Goal: Use online tool/utility: Utilize a website feature to perform a specific function

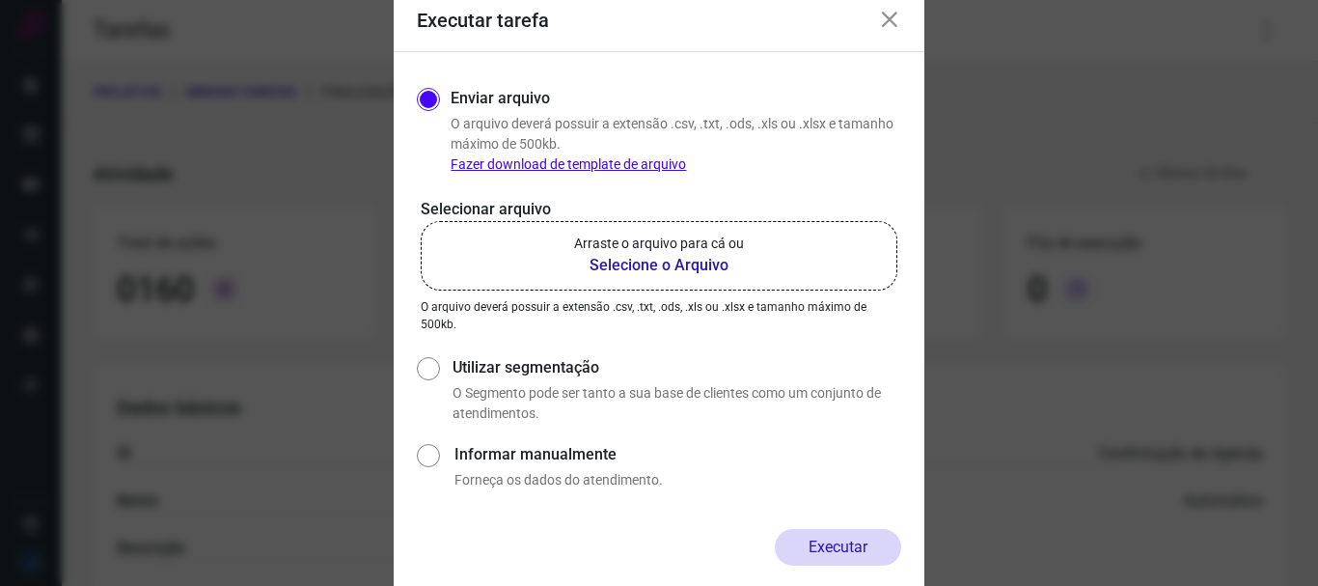
click at [894, 17] on icon at bounding box center [889, 20] width 23 height 23
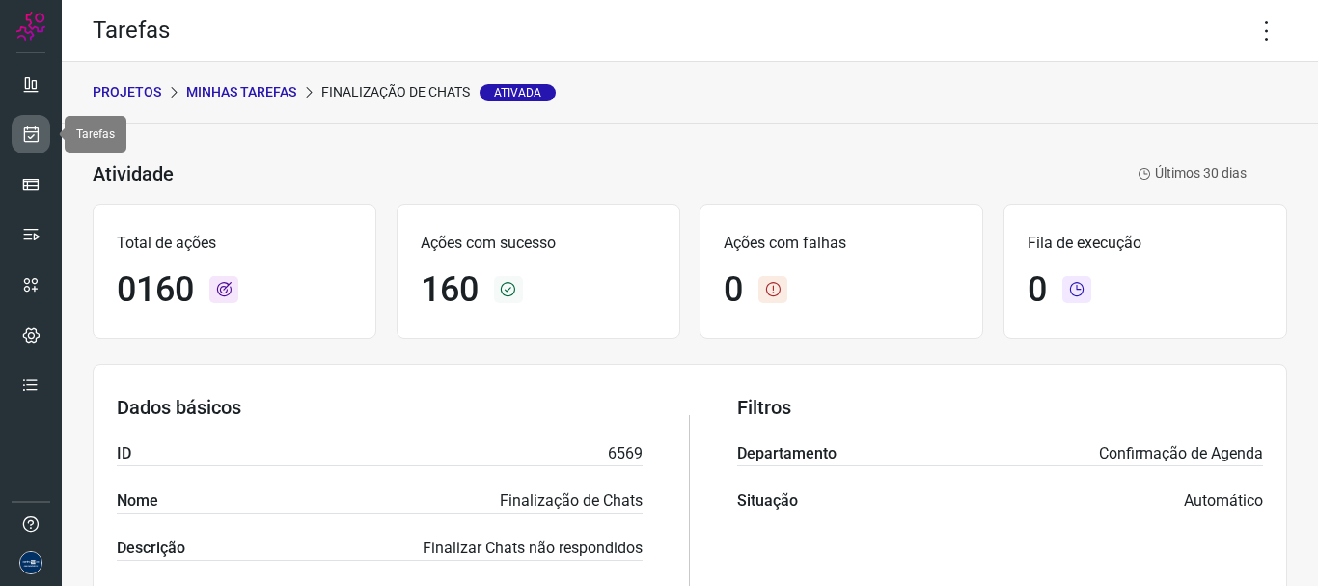
click at [22, 133] on icon at bounding box center [31, 133] width 20 height 19
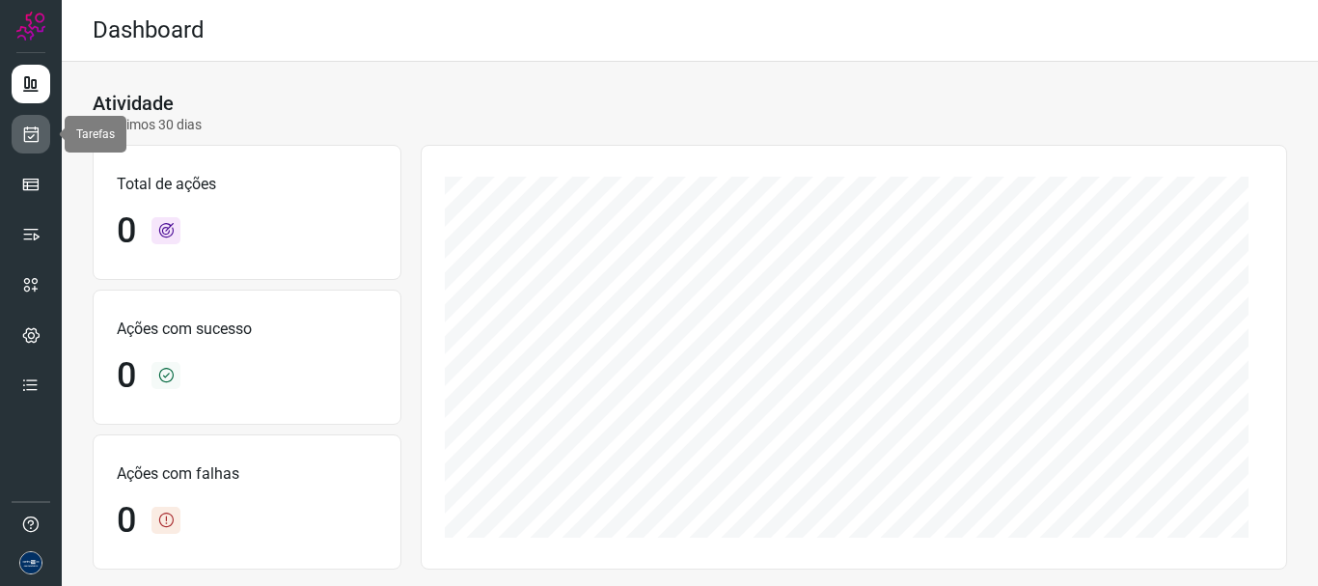
click at [37, 132] on icon at bounding box center [31, 133] width 20 height 19
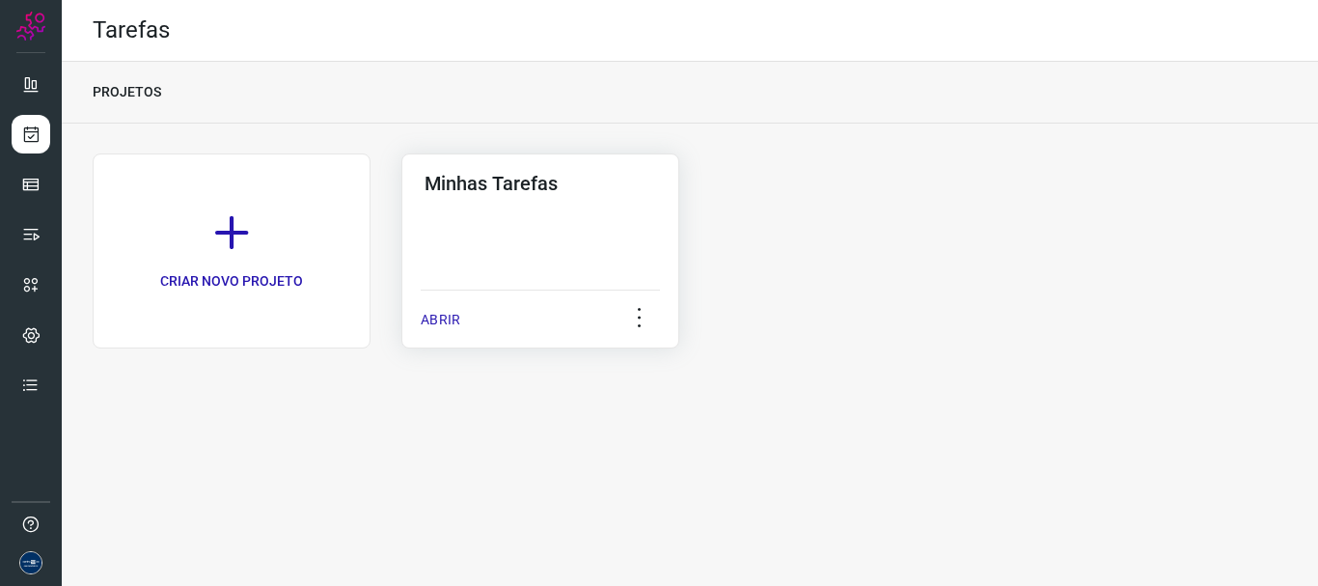
click at [451, 313] on p "ABRIR" at bounding box center [441, 320] width 40 height 20
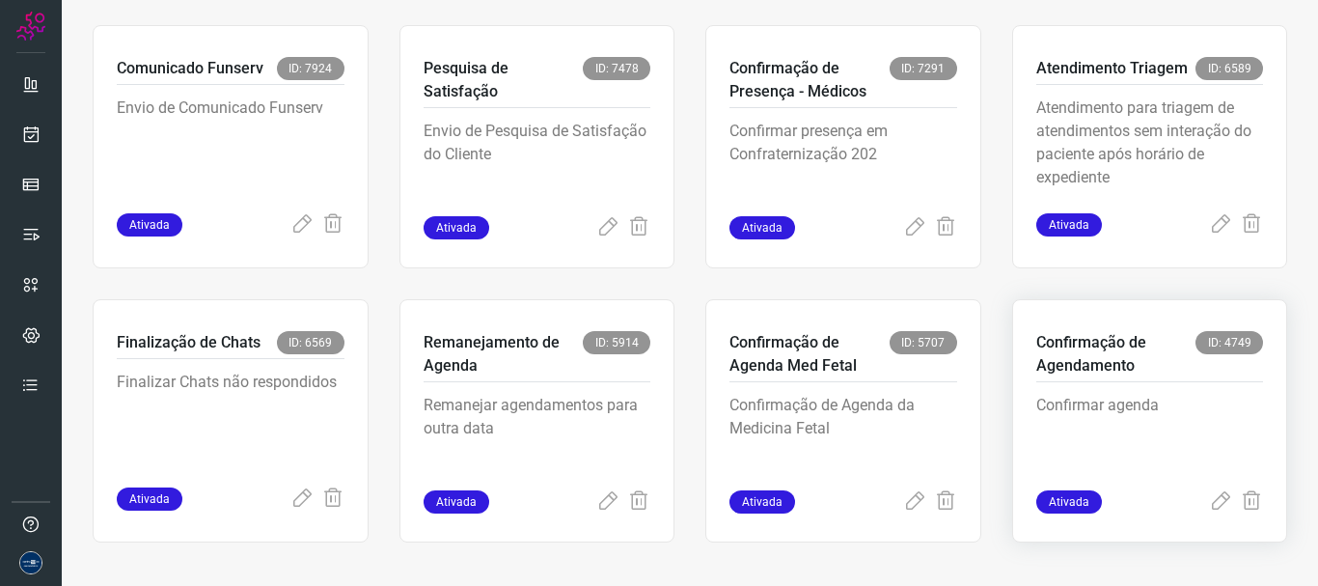
scroll to position [407, 0]
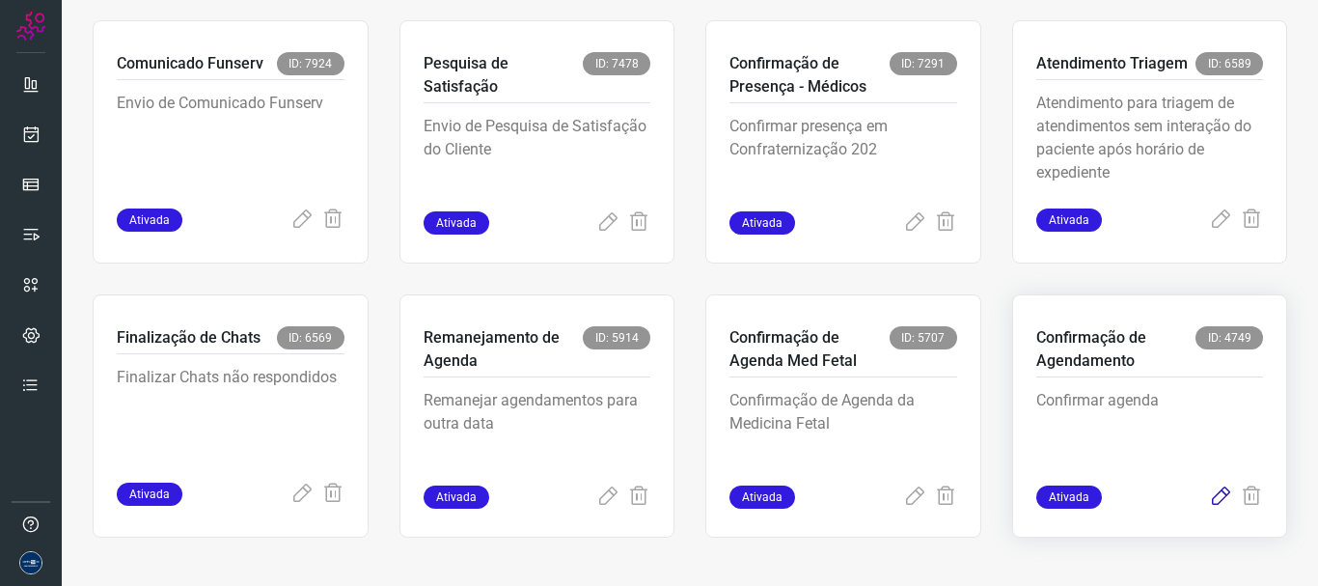
click at [1209, 498] on icon at bounding box center [1220, 496] width 23 height 23
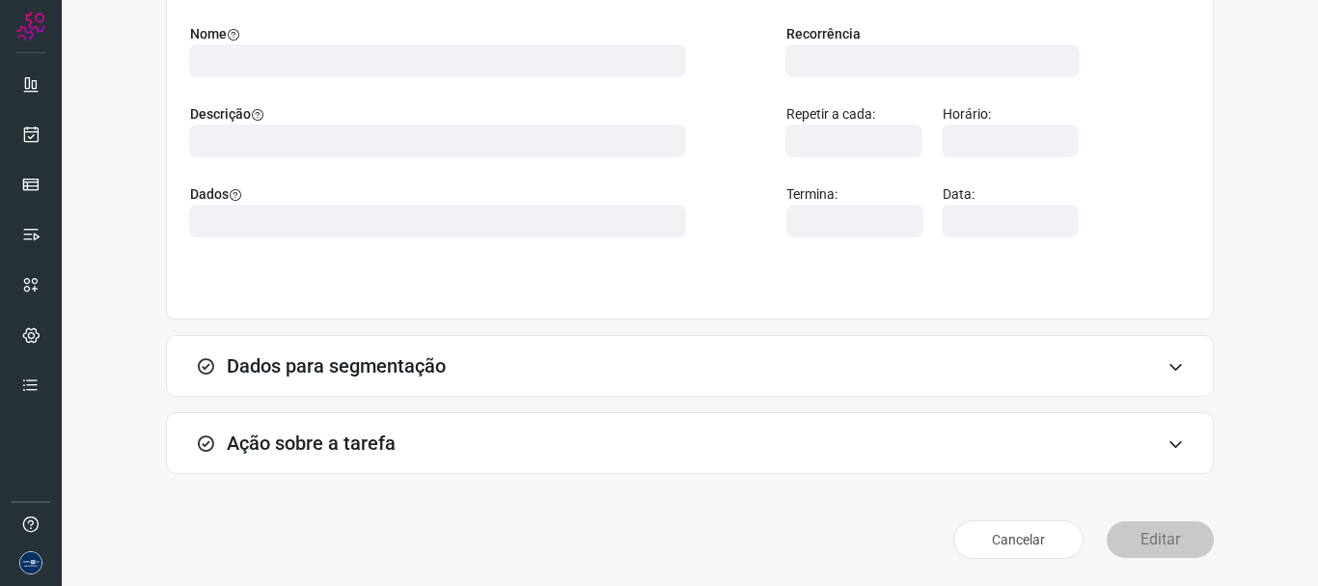
scroll to position [168, 0]
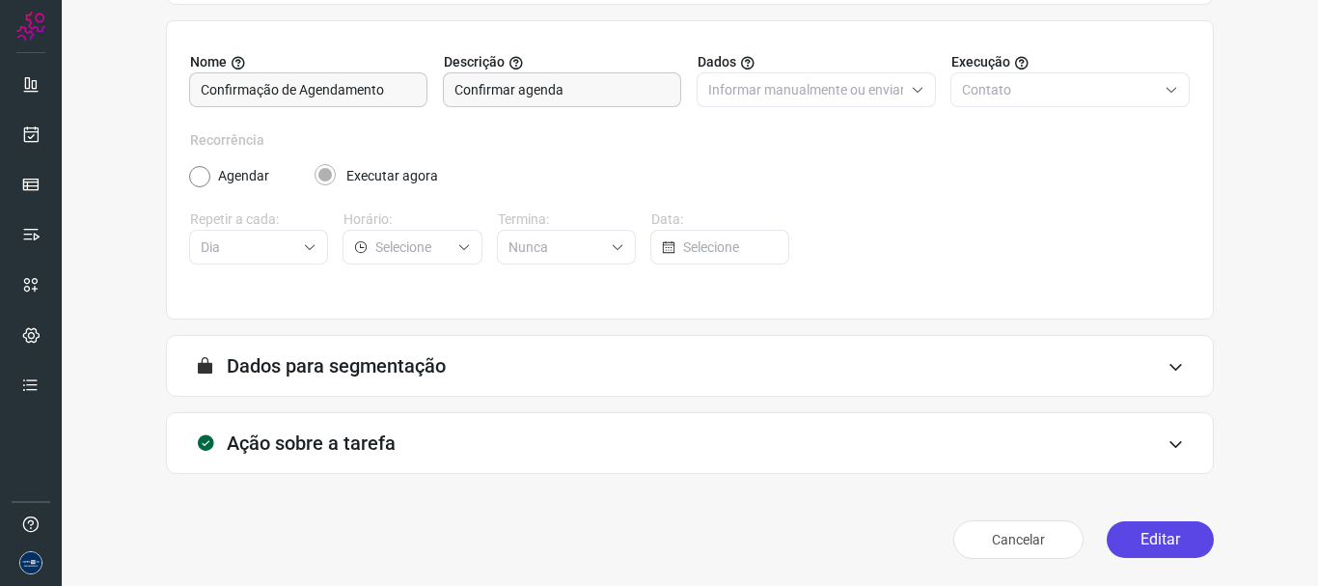
click at [1140, 531] on button "Editar" at bounding box center [1160, 539] width 107 height 37
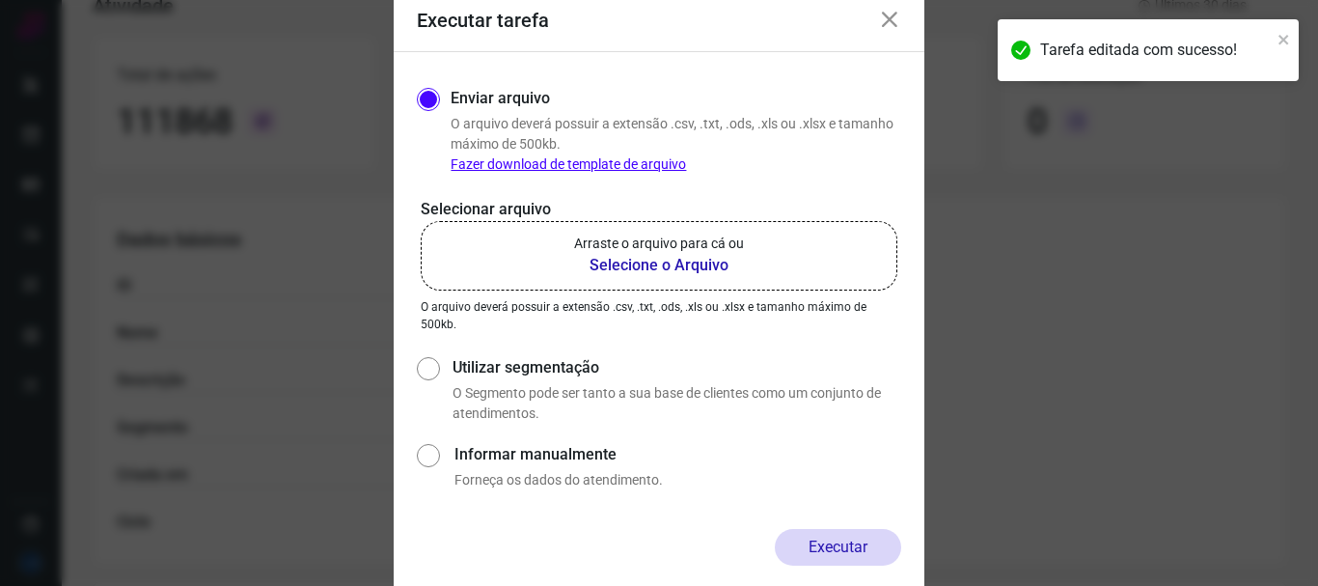
click at [667, 263] on b "Selecione o Arquivo" at bounding box center [659, 265] width 170 height 23
click at [0, 0] on input "Arraste o arquivo para cá ou Selecione o Arquivo" at bounding box center [0, 0] width 0 height 0
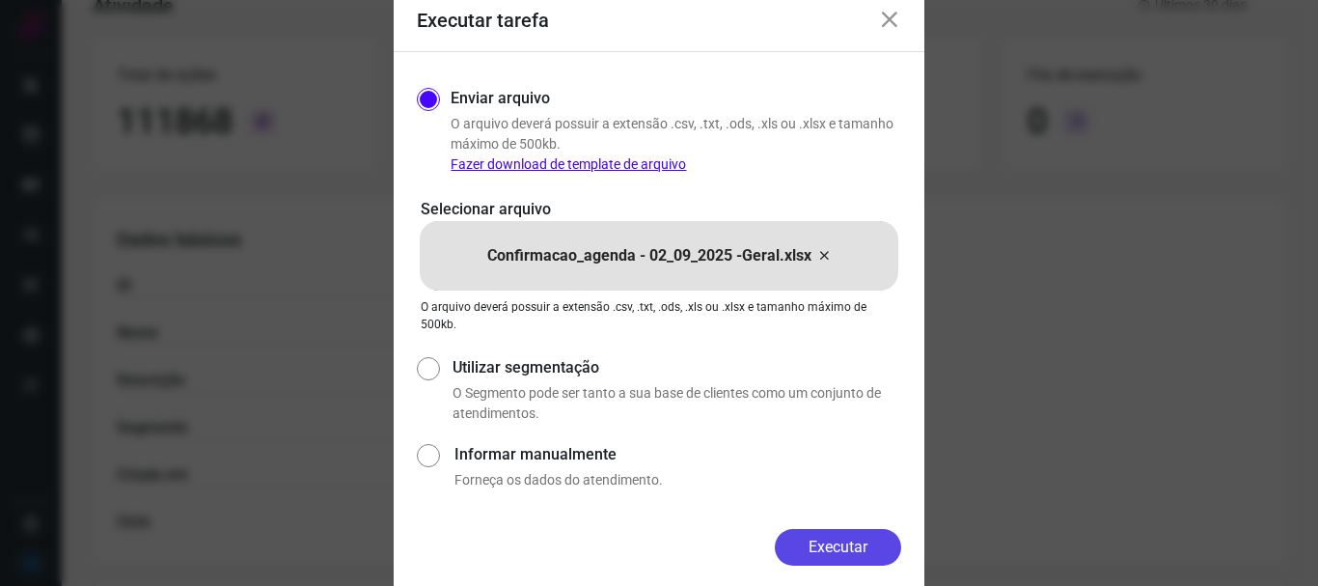
click at [835, 552] on button "Executar" at bounding box center [838, 547] width 126 height 37
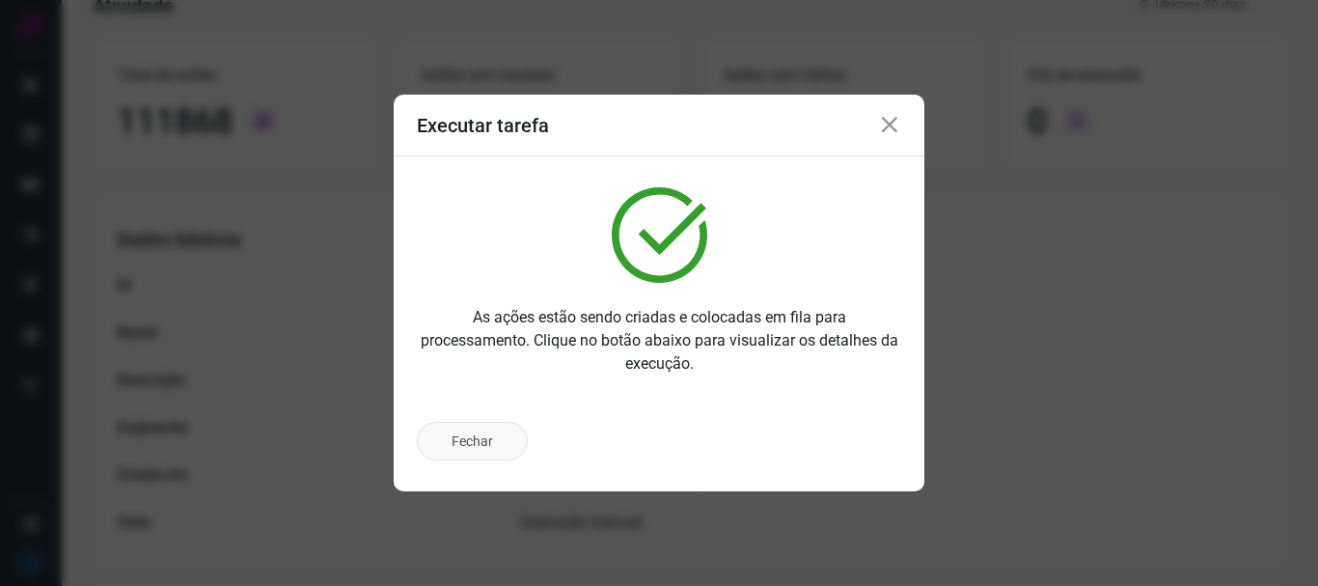
click at [487, 431] on button "Fechar" at bounding box center [472, 441] width 111 height 39
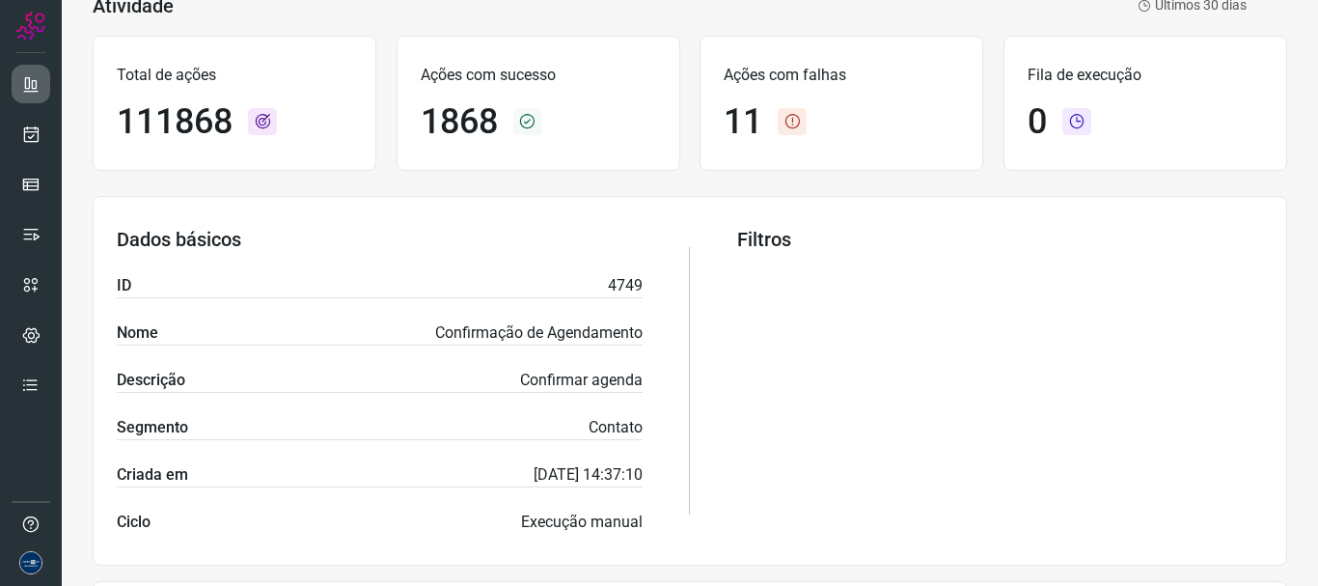
click at [35, 83] on icon at bounding box center [30, 83] width 19 height 19
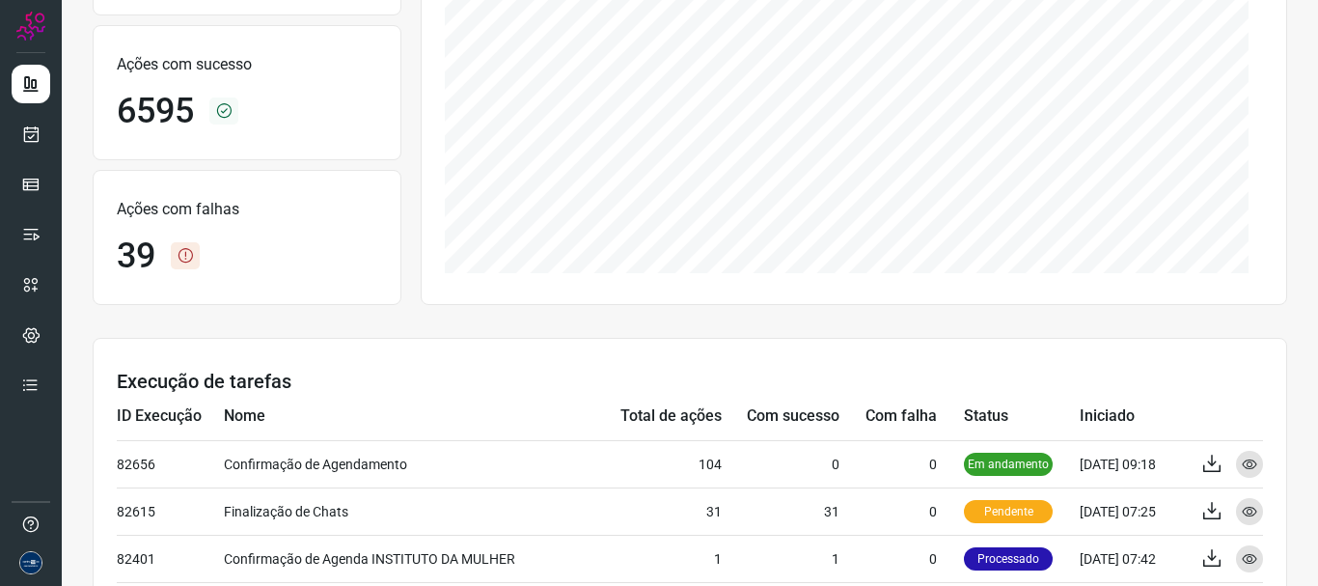
scroll to position [361, 0]
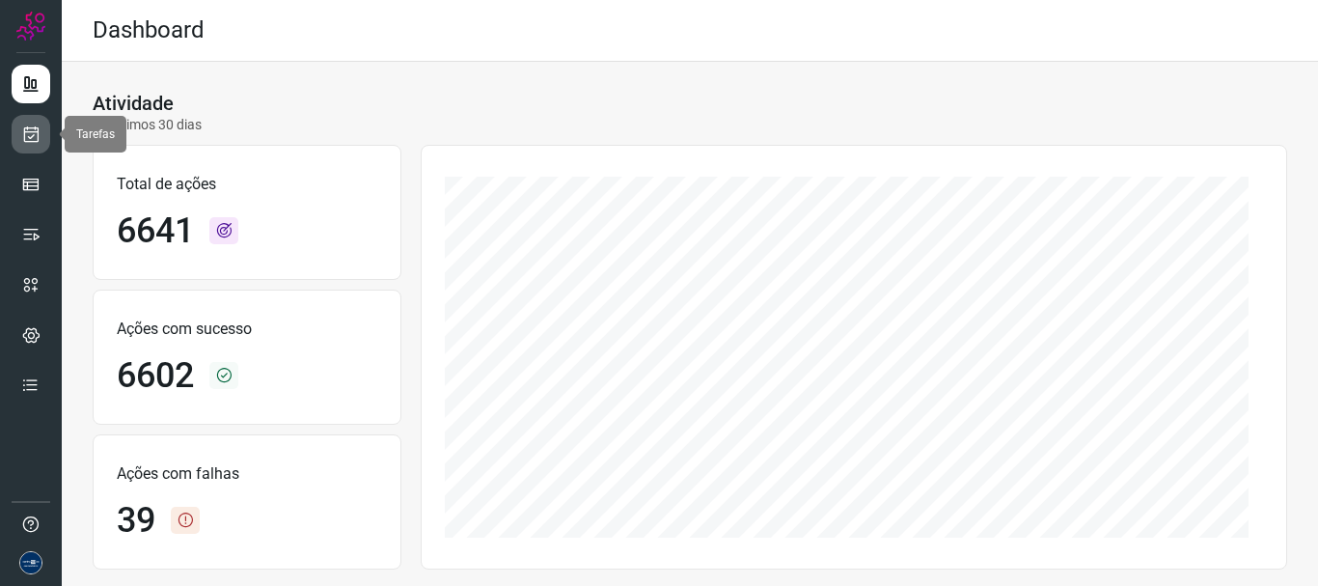
click at [47, 131] on link at bounding box center [31, 134] width 39 height 39
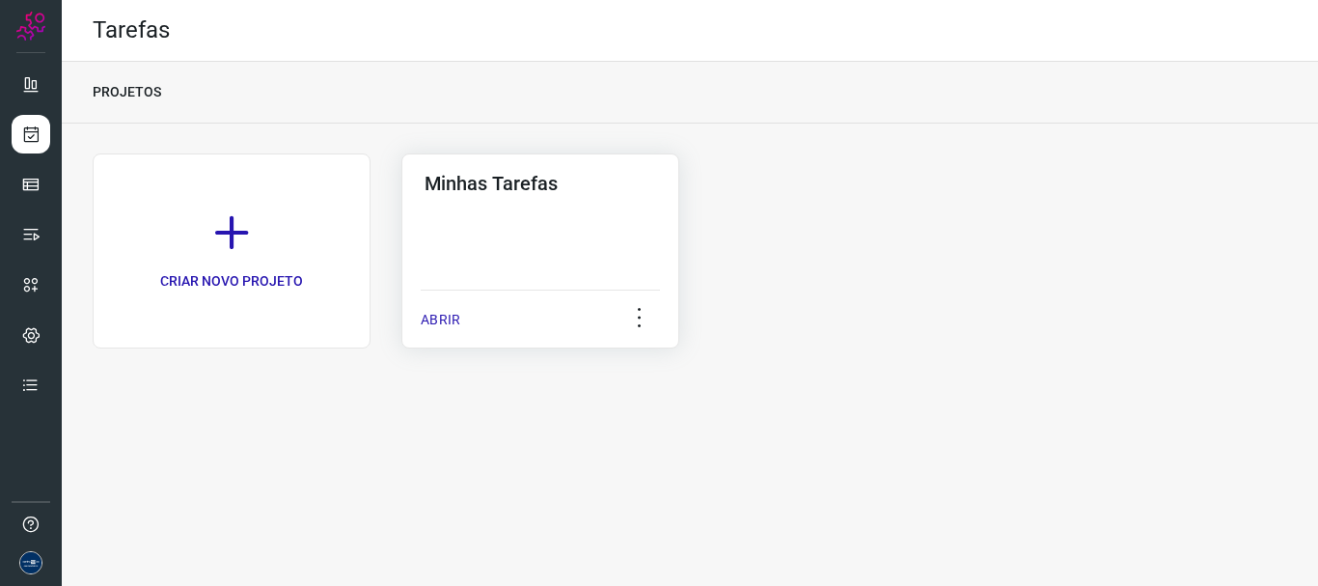
click at [447, 319] on p "ABRIR" at bounding box center [441, 320] width 40 height 20
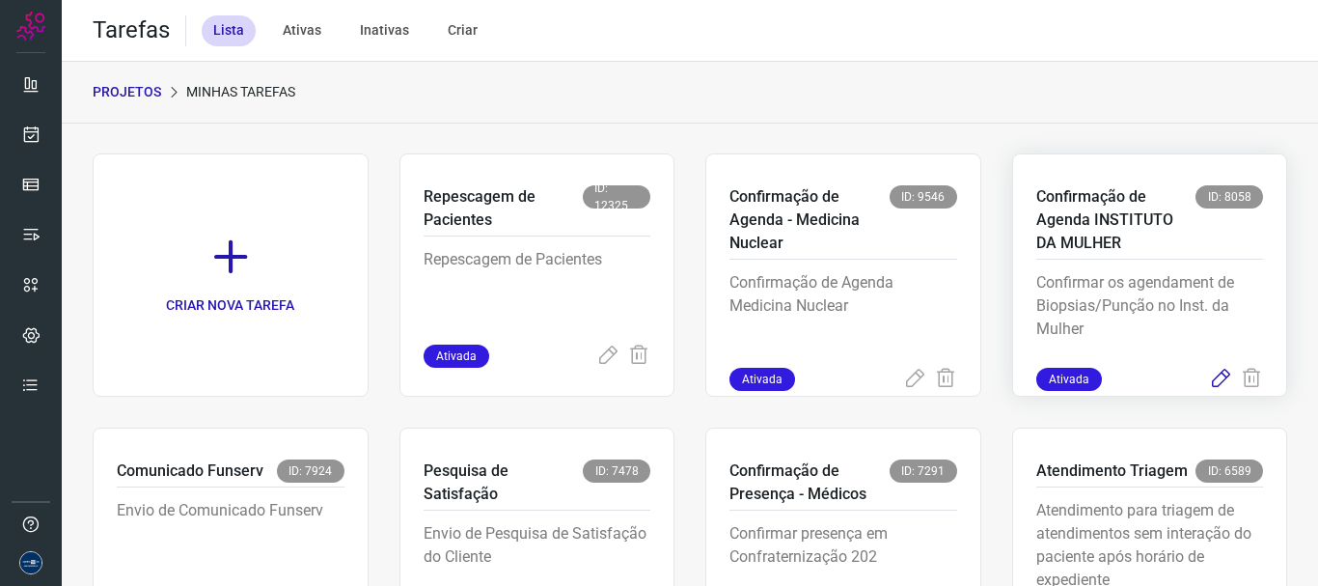
click at [1209, 377] on icon at bounding box center [1220, 379] width 23 height 23
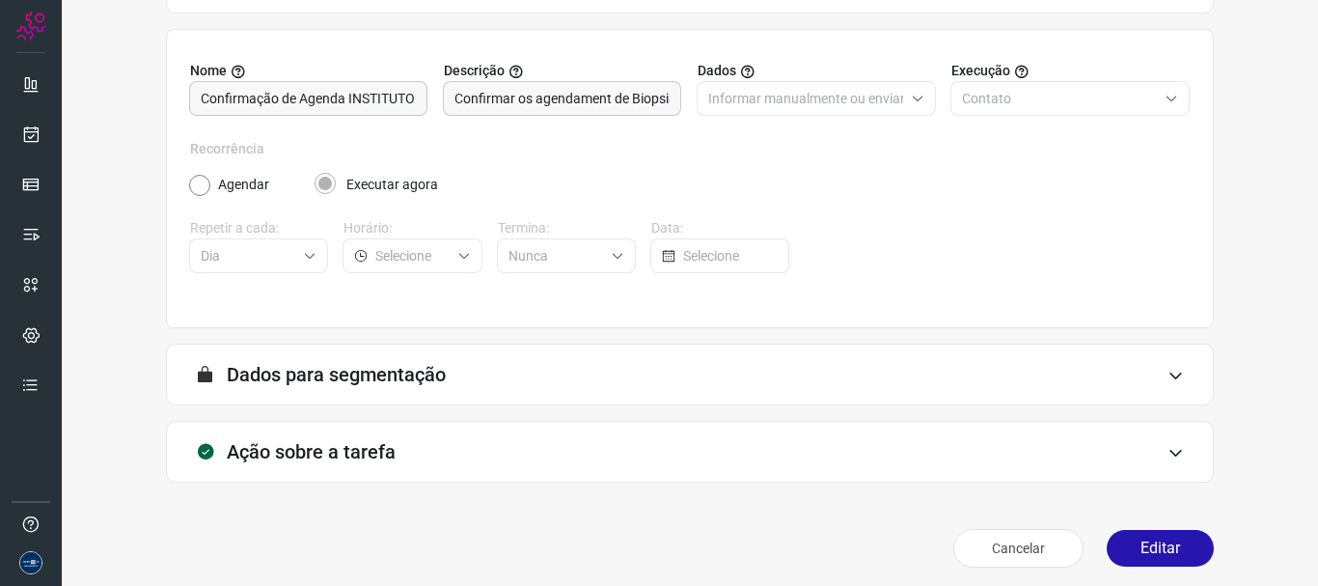
scroll to position [168, 0]
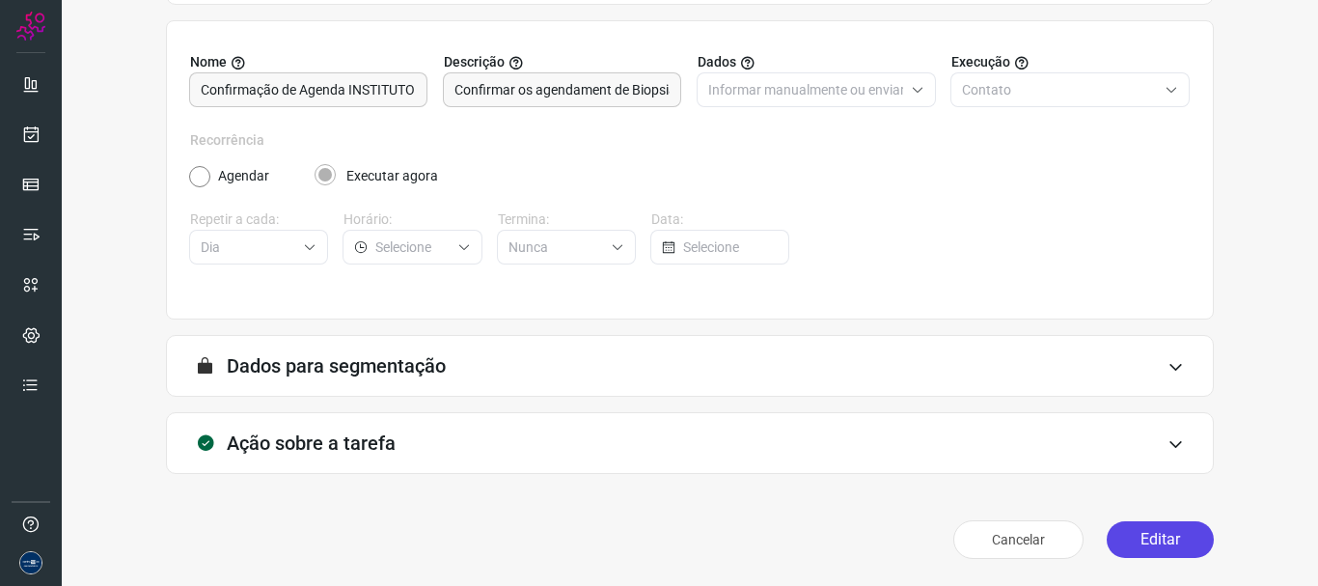
click at [1132, 547] on button "Editar" at bounding box center [1160, 539] width 107 height 37
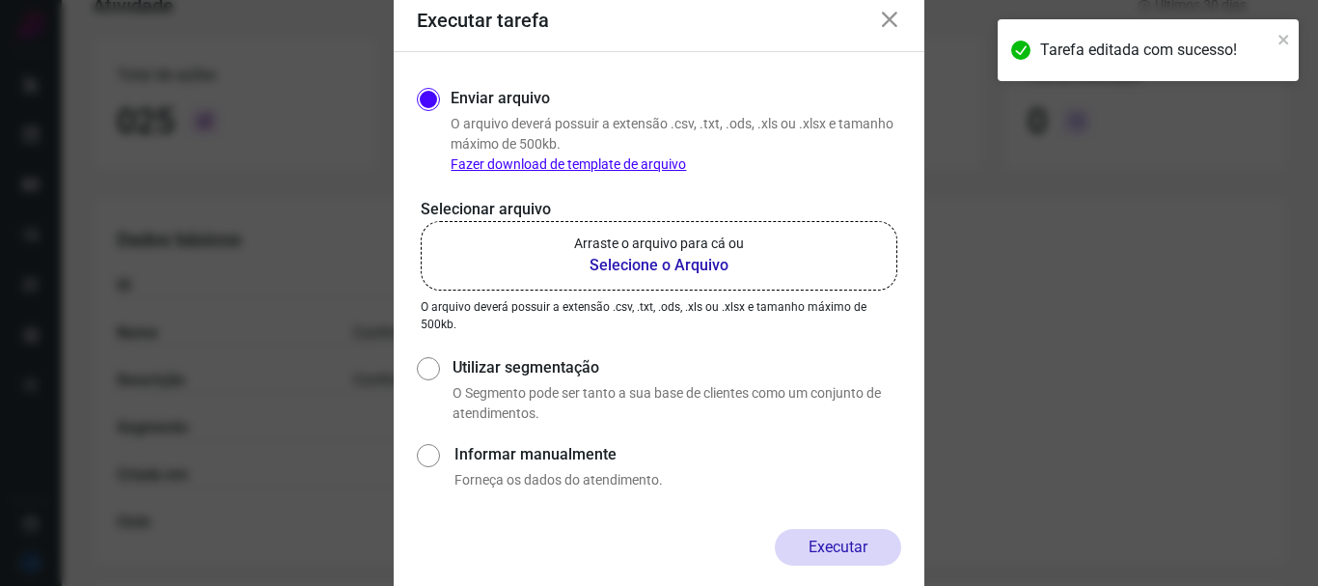
click at [645, 248] on p "Arraste o arquivo para cá ou" at bounding box center [659, 243] width 170 height 20
click at [0, 0] on input "Arraste o arquivo para cá ou Selecione o Arquivo" at bounding box center [0, 0] width 0 height 0
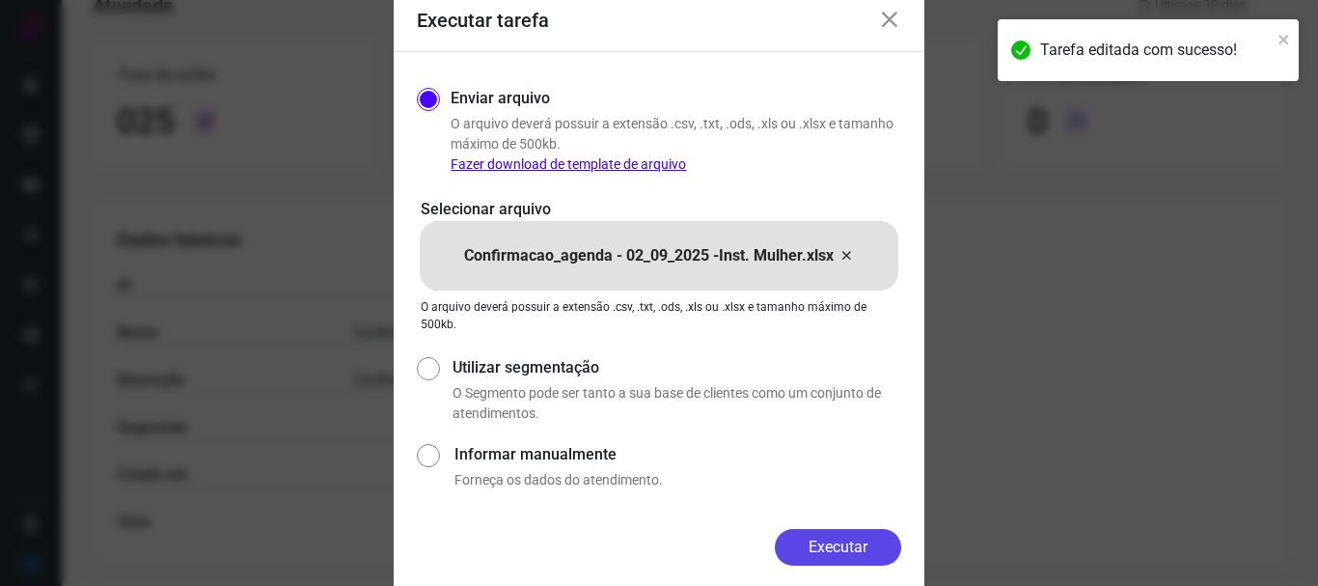
click at [840, 545] on button "Executar" at bounding box center [838, 547] width 126 height 37
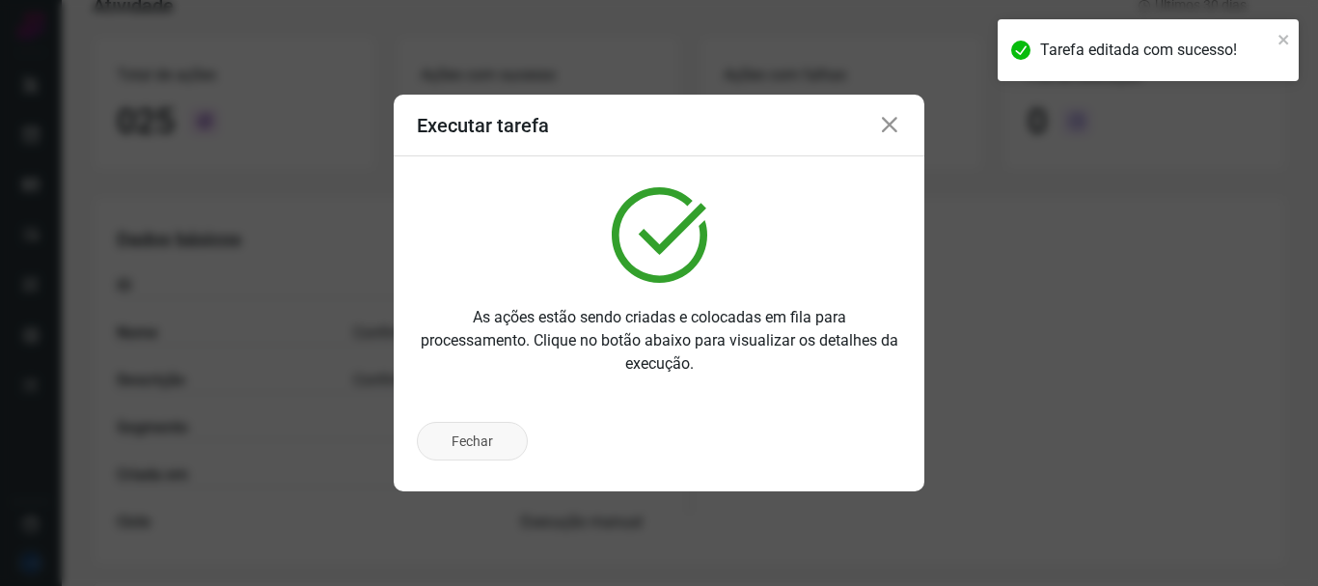
click at [485, 438] on button "Fechar" at bounding box center [472, 441] width 111 height 39
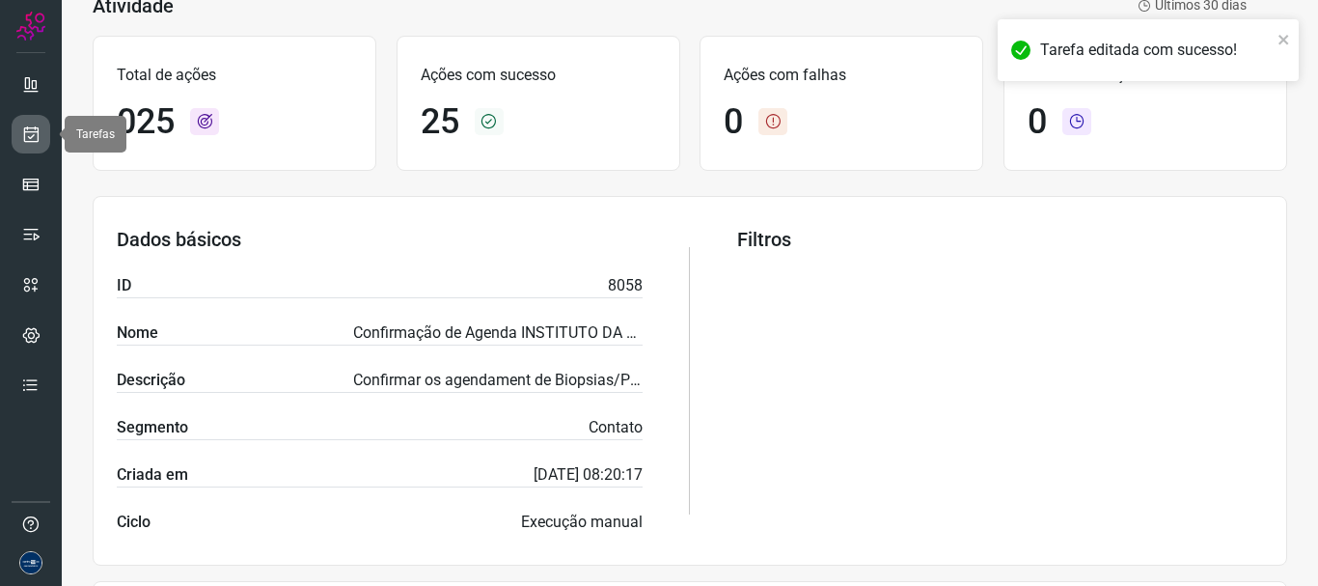
click at [23, 132] on icon at bounding box center [31, 133] width 20 height 19
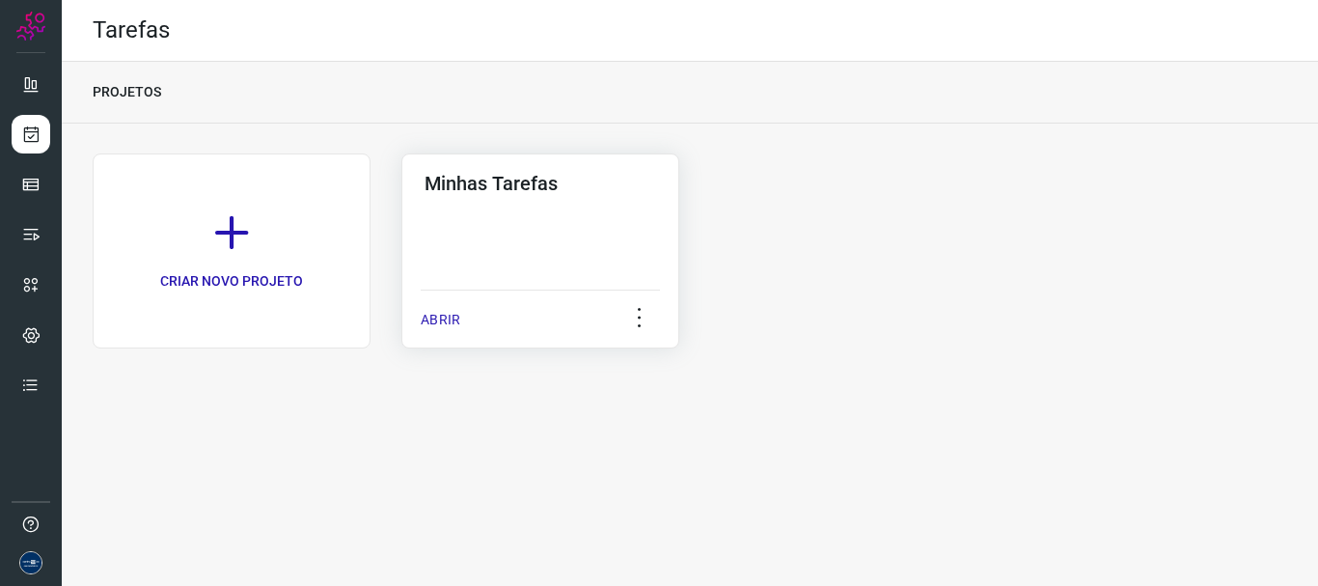
click at [439, 318] on p "ABRIR" at bounding box center [441, 320] width 40 height 20
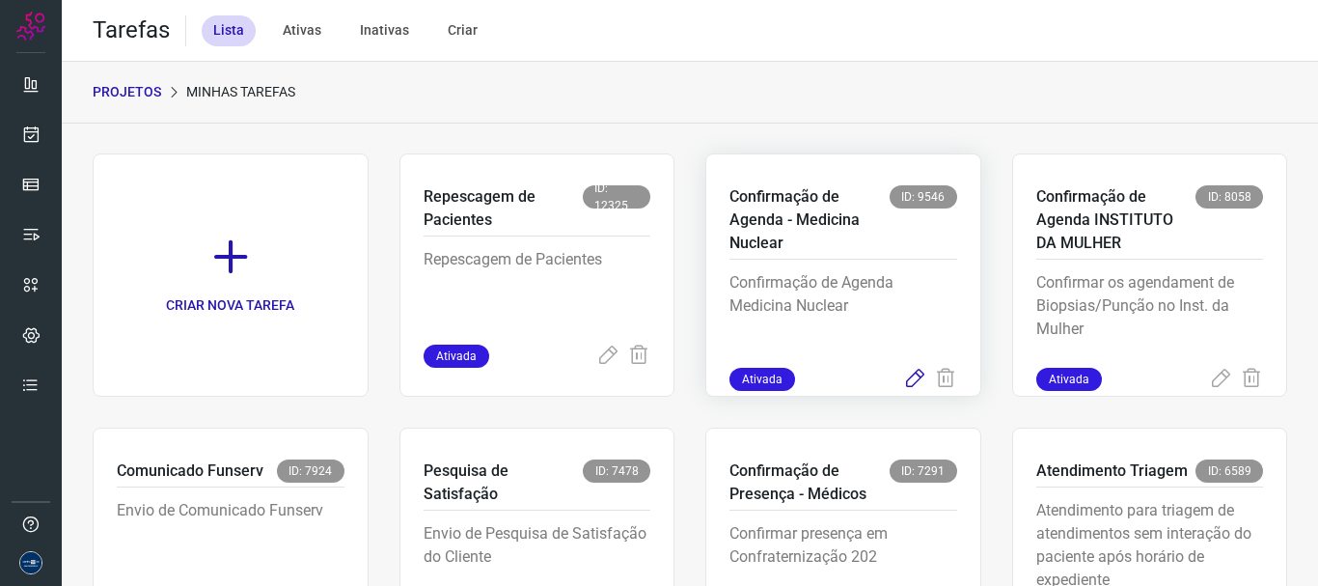
click at [905, 378] on icon at bounding box center [914, 379] width 23 height 23
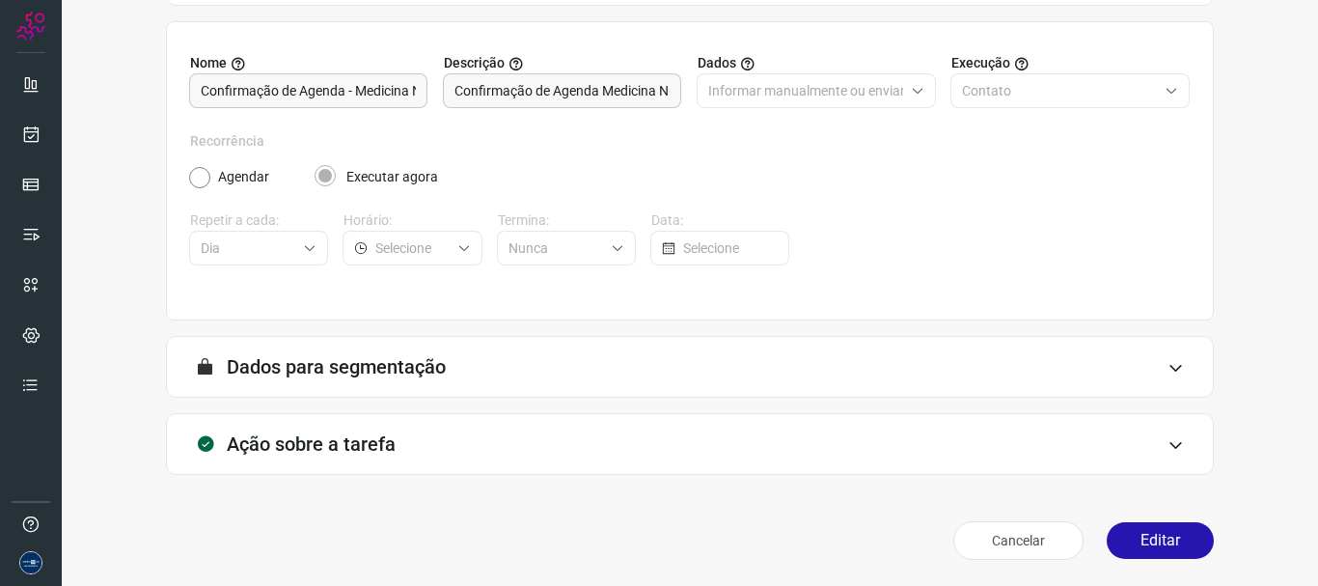
scroll to position [168, 0]
click at [1139, 540] on button "Editar" at bounding box center [1160, 539] width 107 height 37
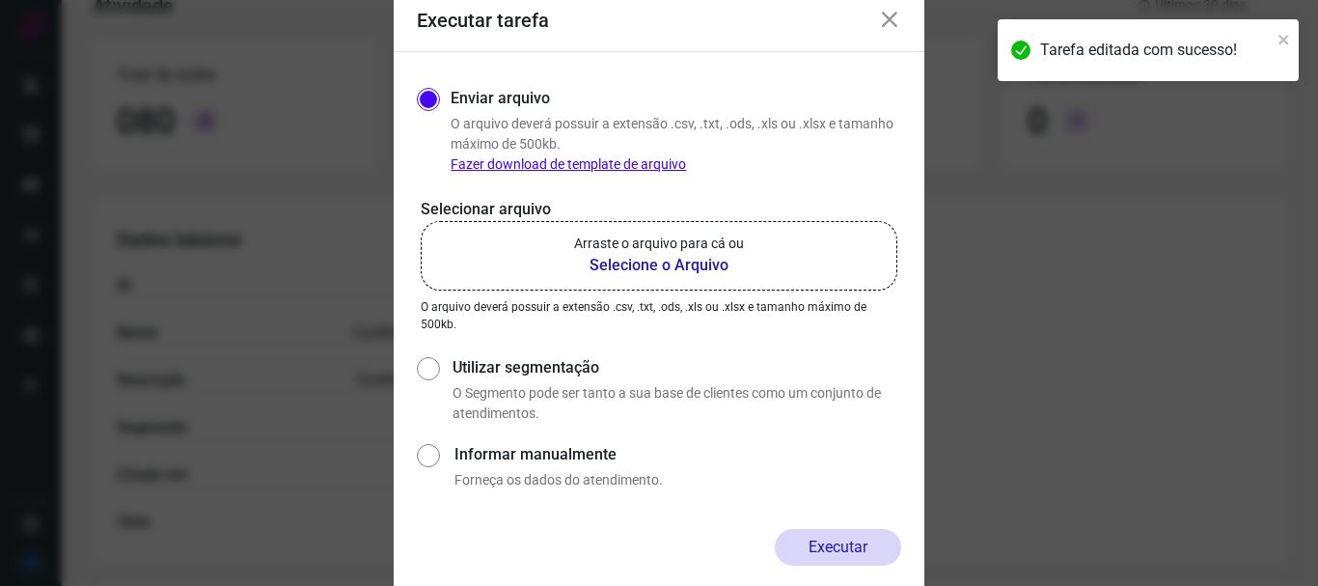
click at [666, 252] on p "Arraste o arquivo para cá ou" at bounding box center [659, 243] width 170 height 20
click at [0, 0] on input "Arraste o arquivo para cá ou Selecione o Arquivo" at bounding box center [0, 0] width 0 height 0
click at [888, 16] on icon at bounding box center [889, 20] width 23 height 23
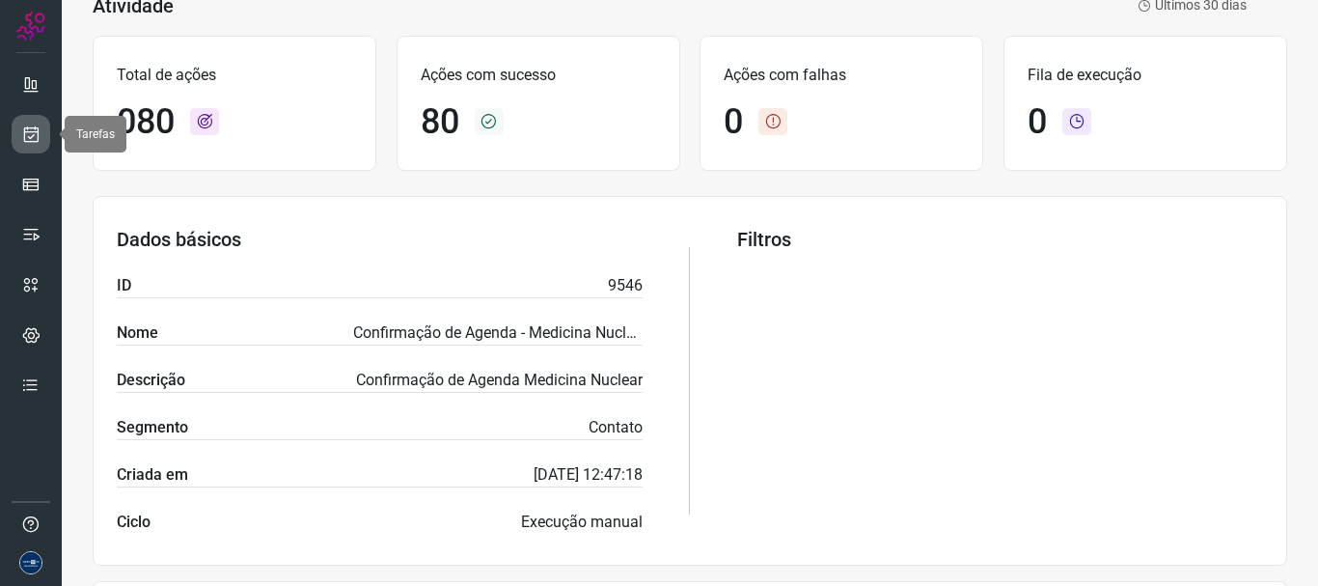
click at [15, 125] on link at bounding box center [31, 134] width 39 height 39
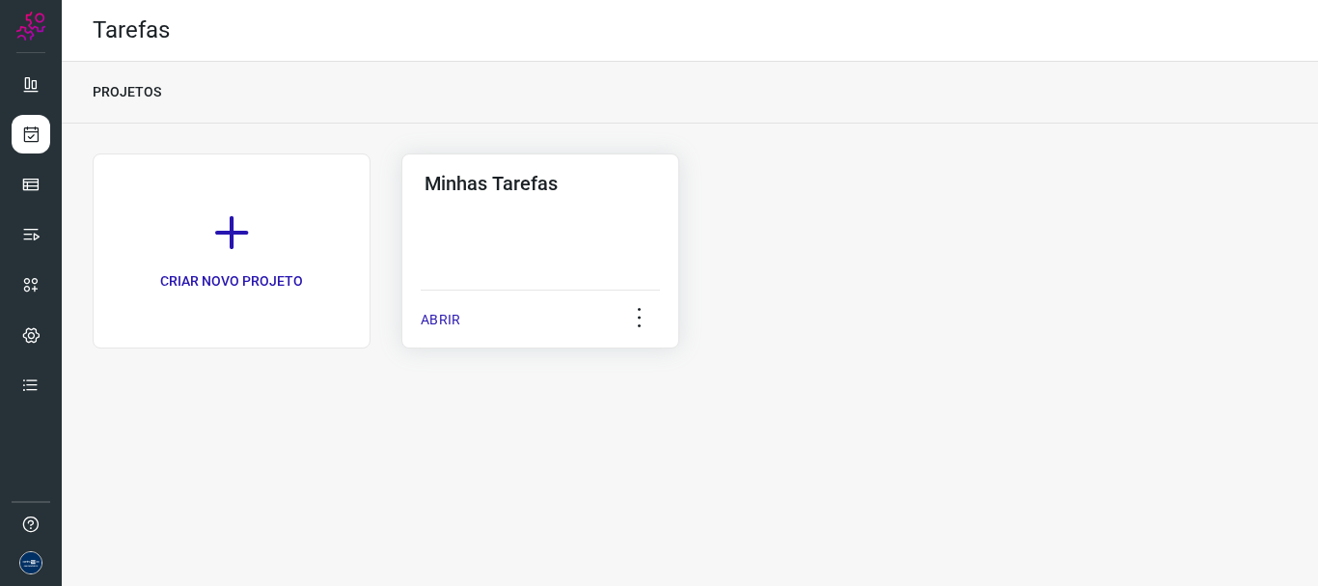
click at [444, 309] on div "ABRIR" at bounding box center [540, 313] width 239 height 48
click at [439, 323] on p "ABRIR" at bounding box center [441, 320] width 40 height 20
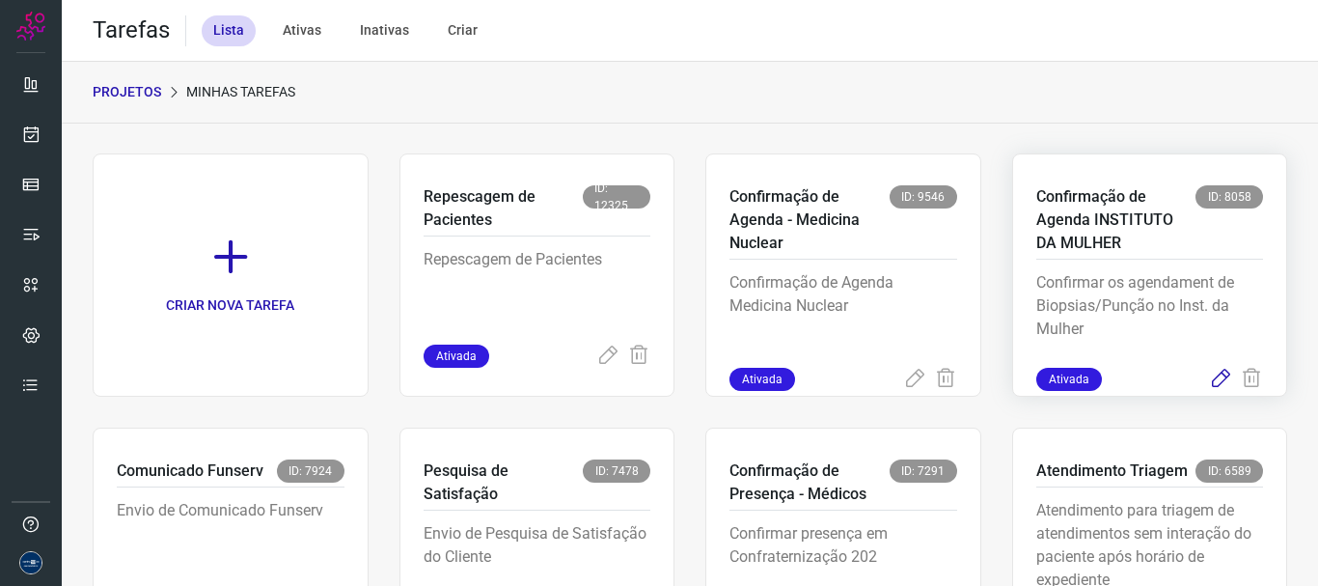
click at [1209, 381] on icon at bounding box center [1220, 379] width 23 height 23
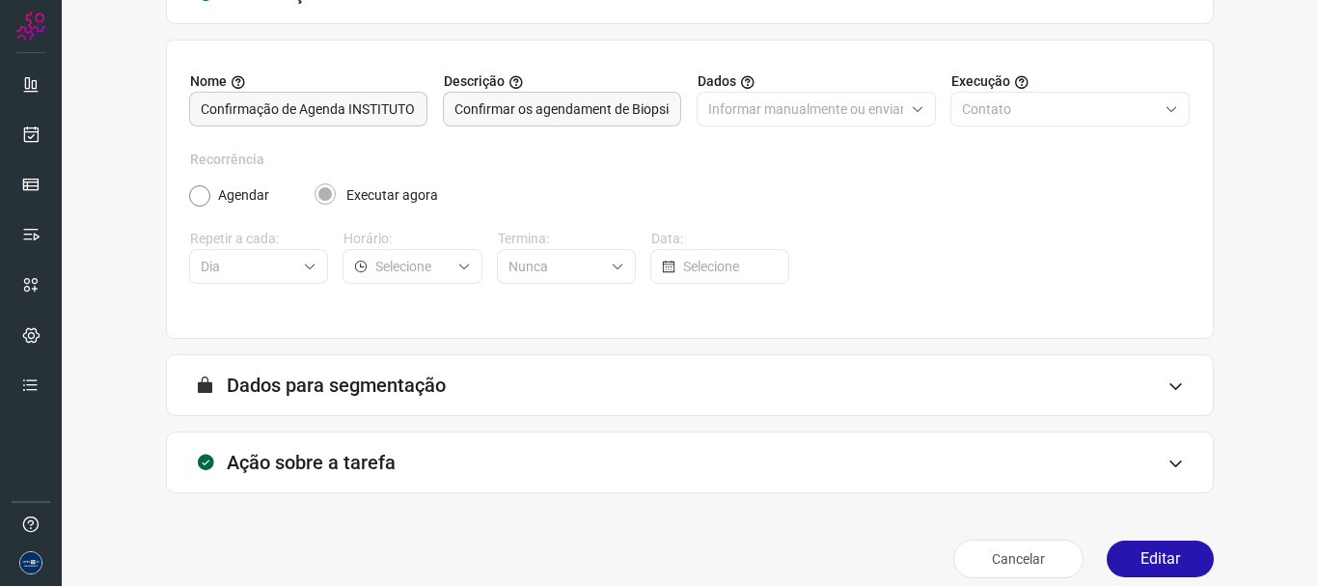
scroll to position [168, 0]
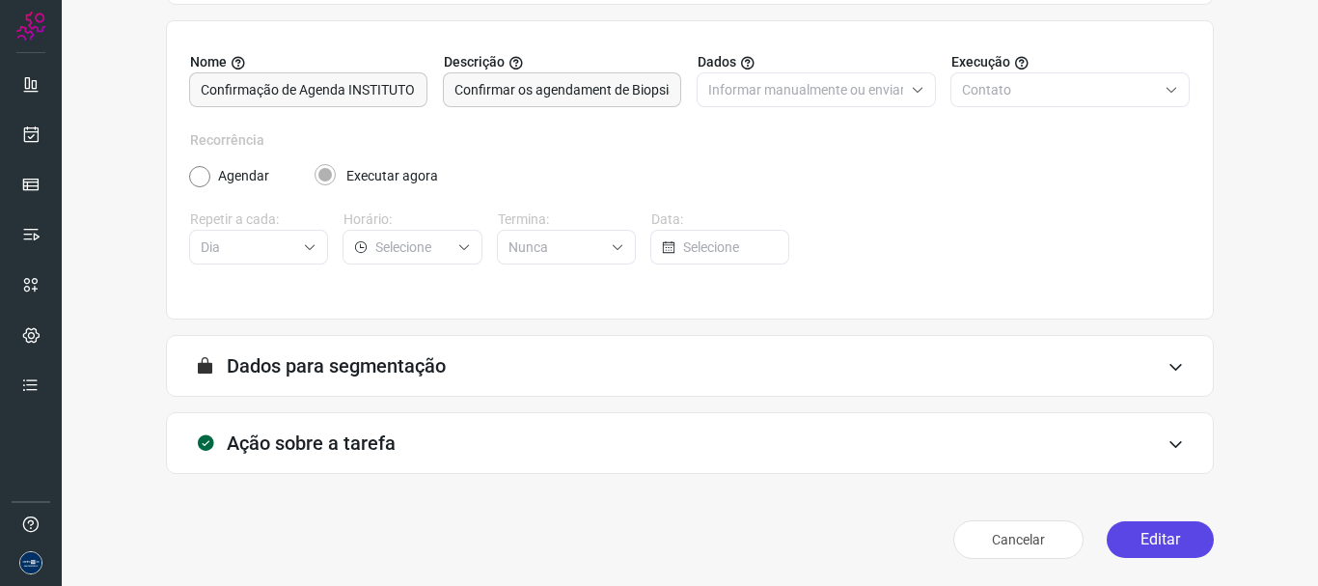
click at [1169, 541] on button "Editar" at bounding box center [1160, 539] width 107 height 37
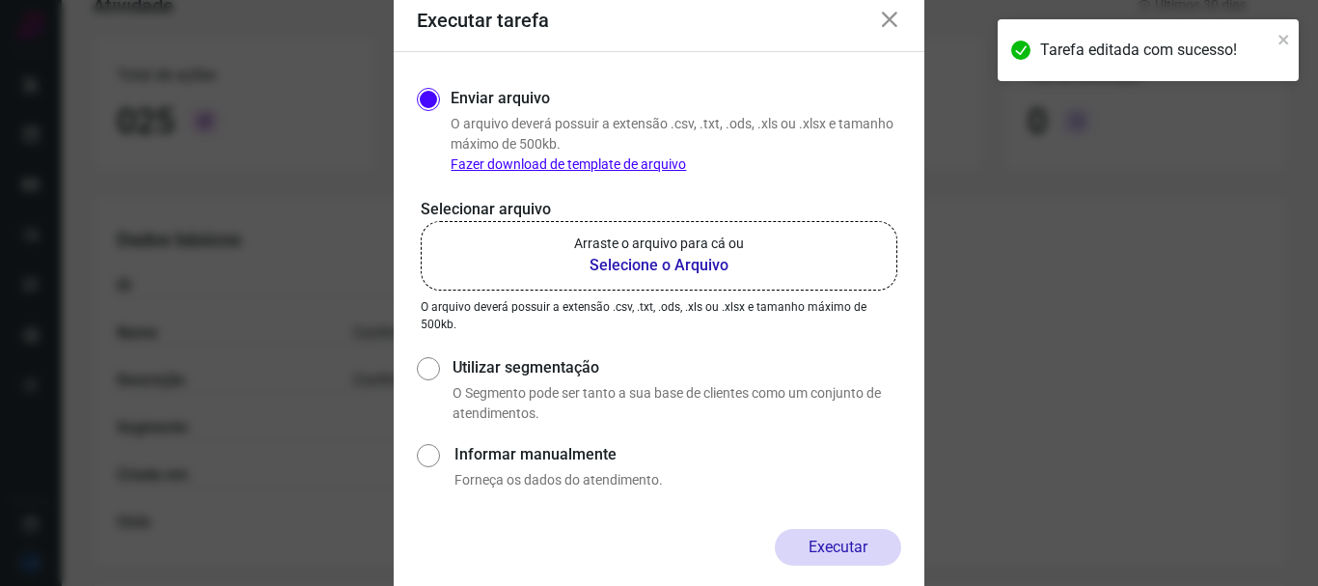
click at [633, 240] on p "Arraste o arquivo para cá ou" at bounding box center [659, 243] width 170 height 20
click at [0, 0] on input "Arraste o arquivo para cá ou Selecione o Arquivo" at bounding box center [0, 0] width 0 height 0
click at [893, 19] on icon at bounding box center [889, 20] width 23 height 23
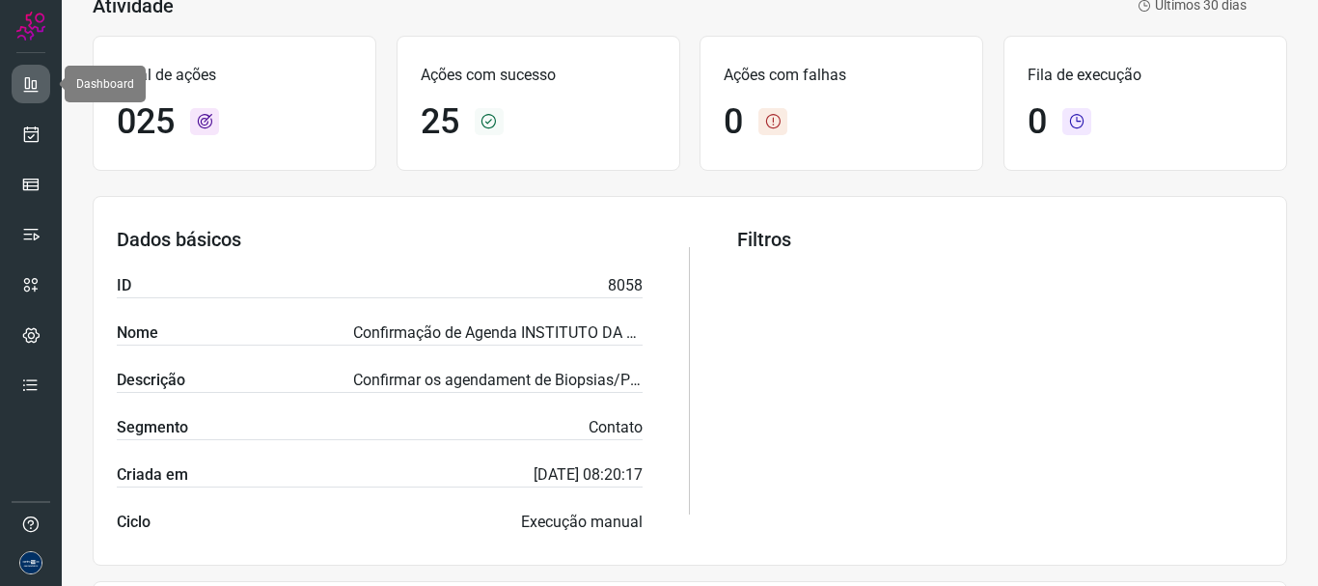
click at [29, 79] on icon at bounding box center [30, 83] width 19 height 19
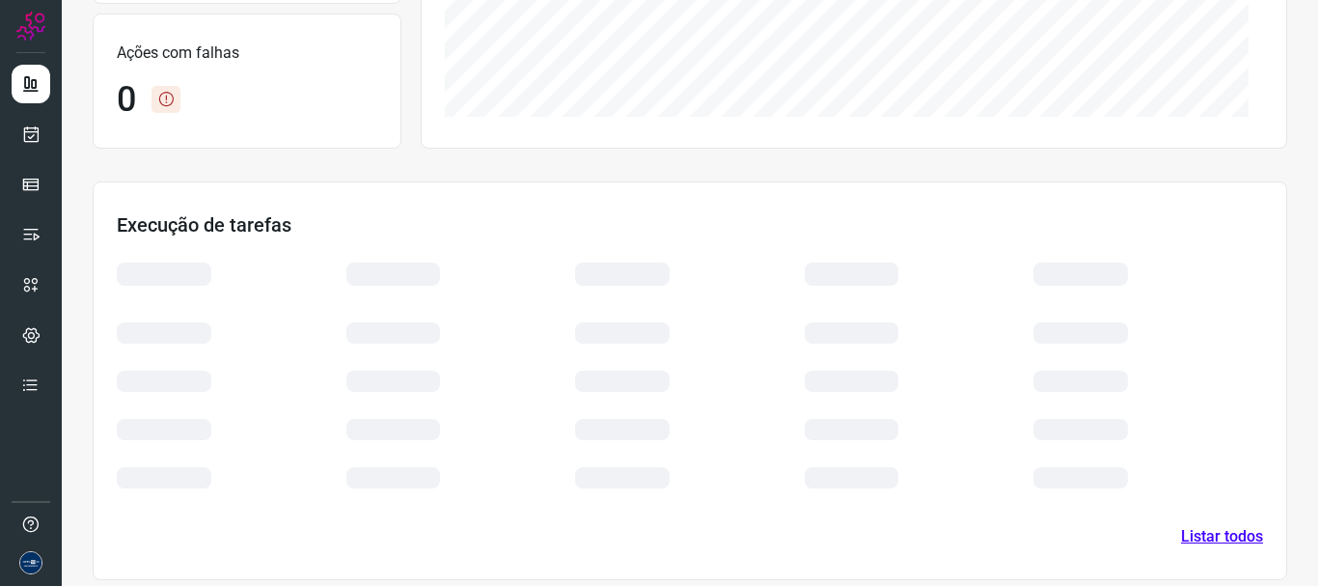
scroll to position [434, 0]
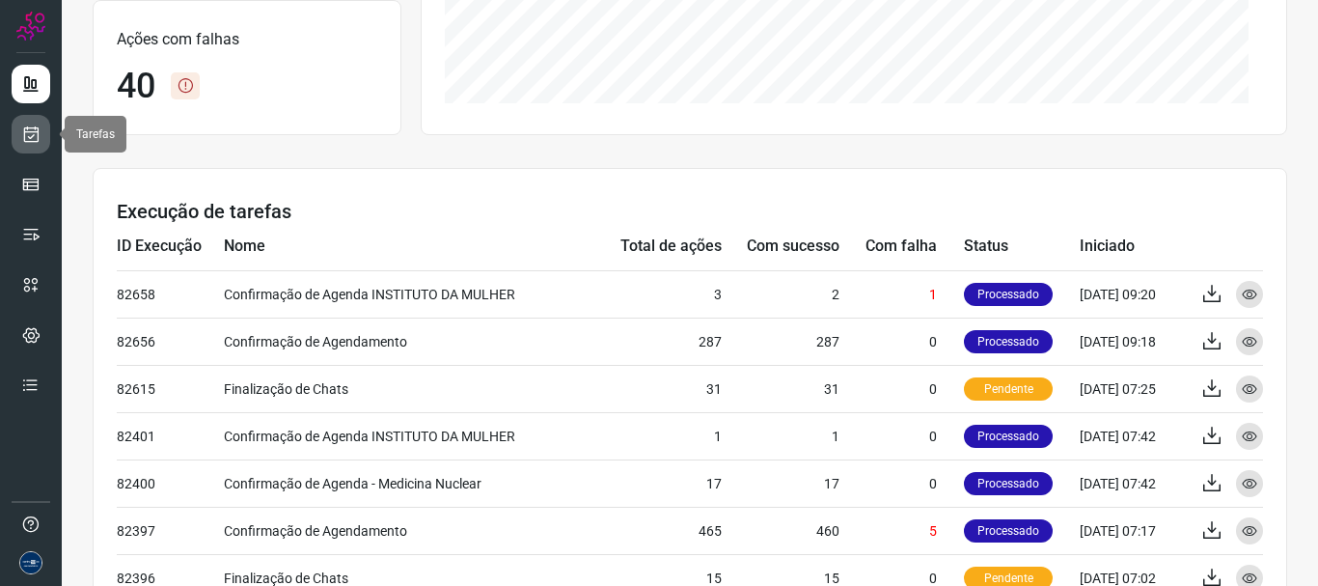
click at [24, 139] on icon at bounding box center [31, 133] width 20 height 19
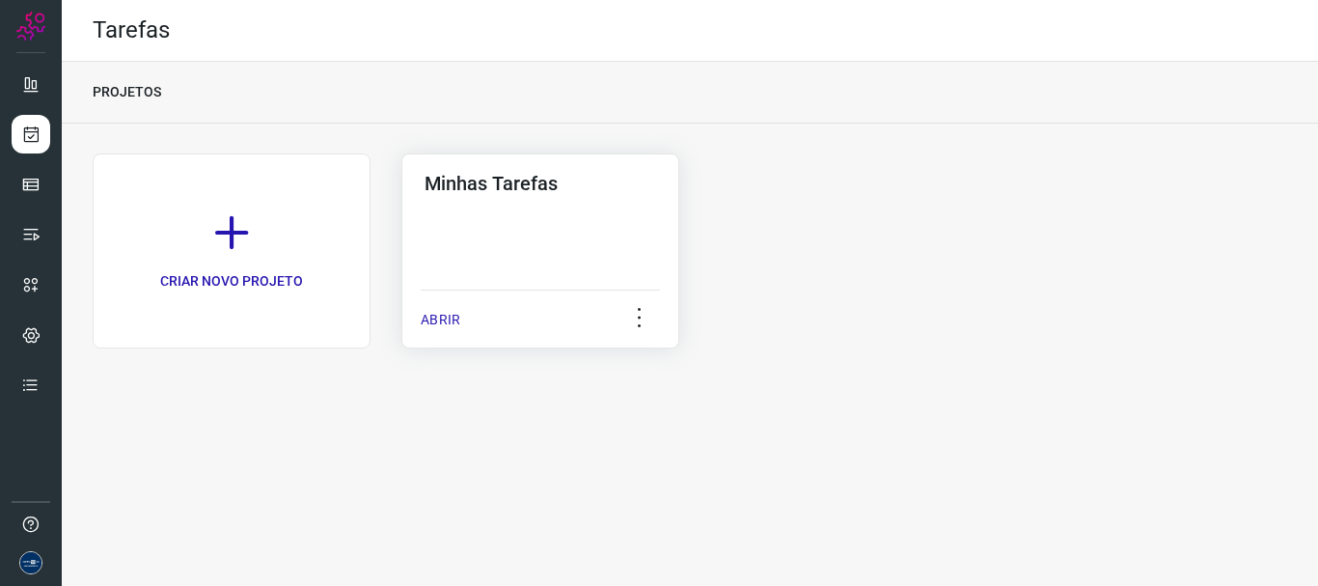
click at [416, 314] on div "Minhas Tarefas ABRIR" at bounding box center [540, 250] width 278 height 195
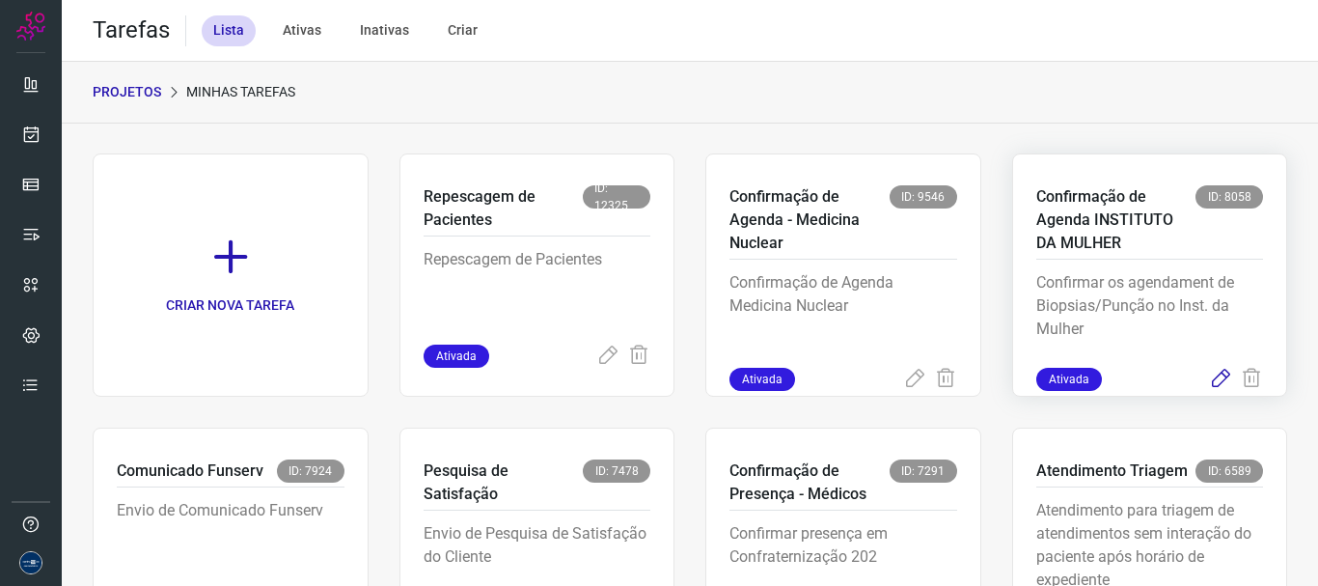
click at [1209, 371] on icon at bounding box center [1220, 379] width 23 height 23
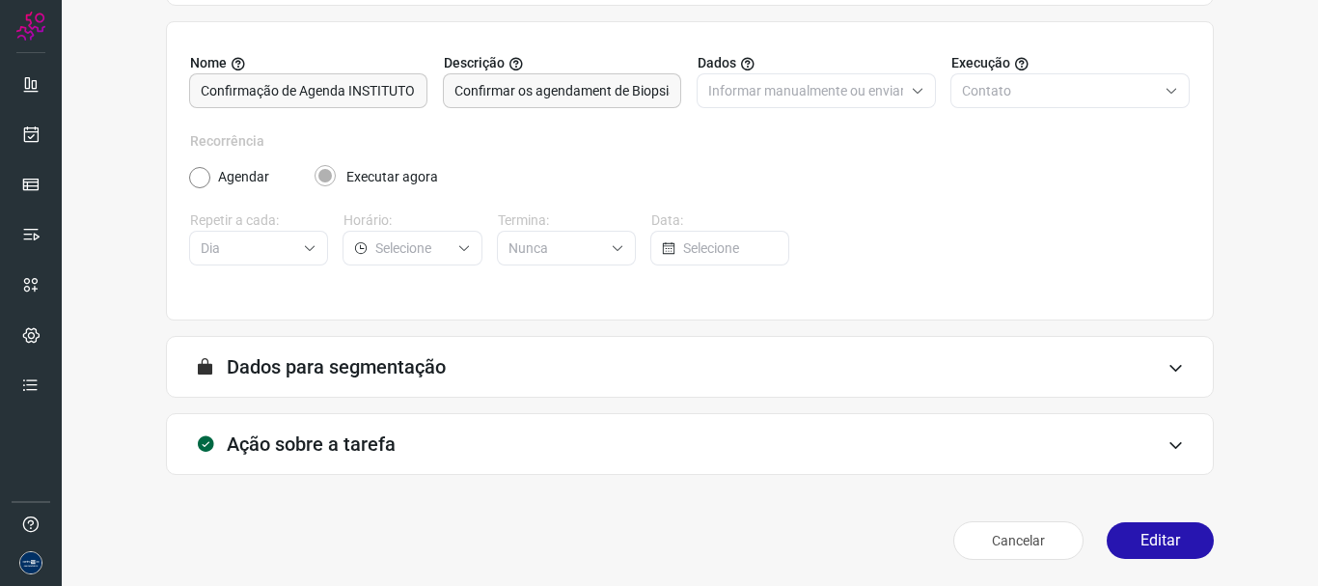
scroll to position [168, 0]
click at [1135, 544] on button "Editar" at bounding box center [1160, 539] width 107 height 37
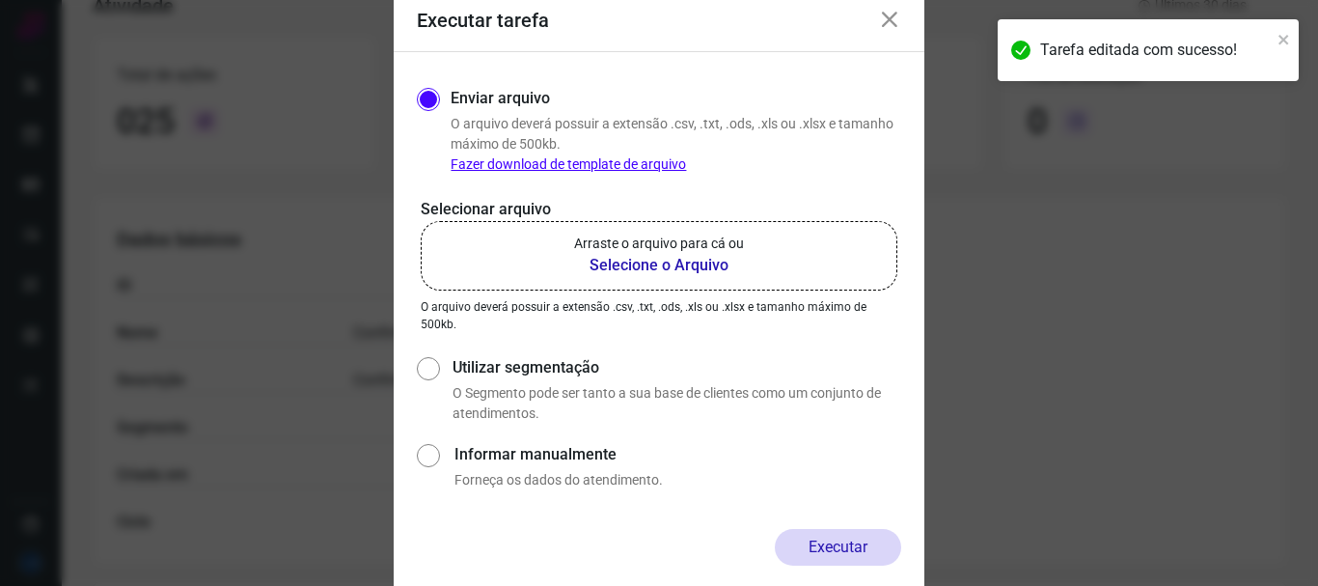
click at [674, 249] on p "Arraste o arquivo para cá ou" at bounding box center [659, 243] width 170 height 20
click at [0, 0] on input "Arraste o arquivo para cá ou Selecione o Arquivo" at bounding box center [0, 0] width 0 height 0
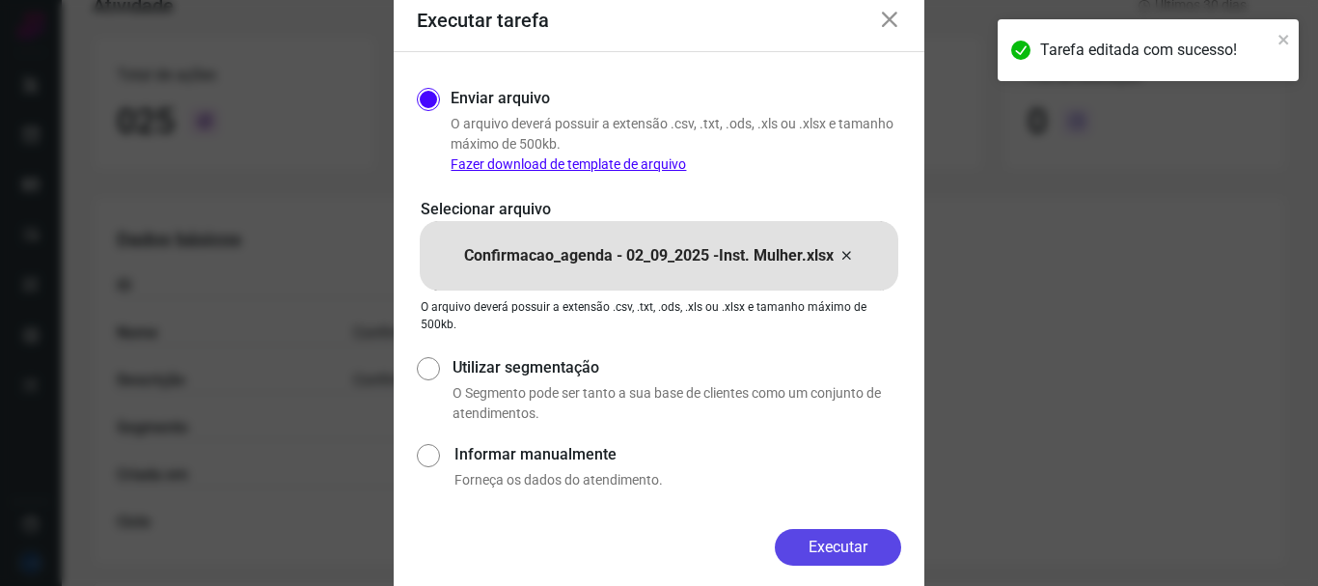
click at [844, 546] on button "Executar" at bounding box center [838, 547] width 126 height 37
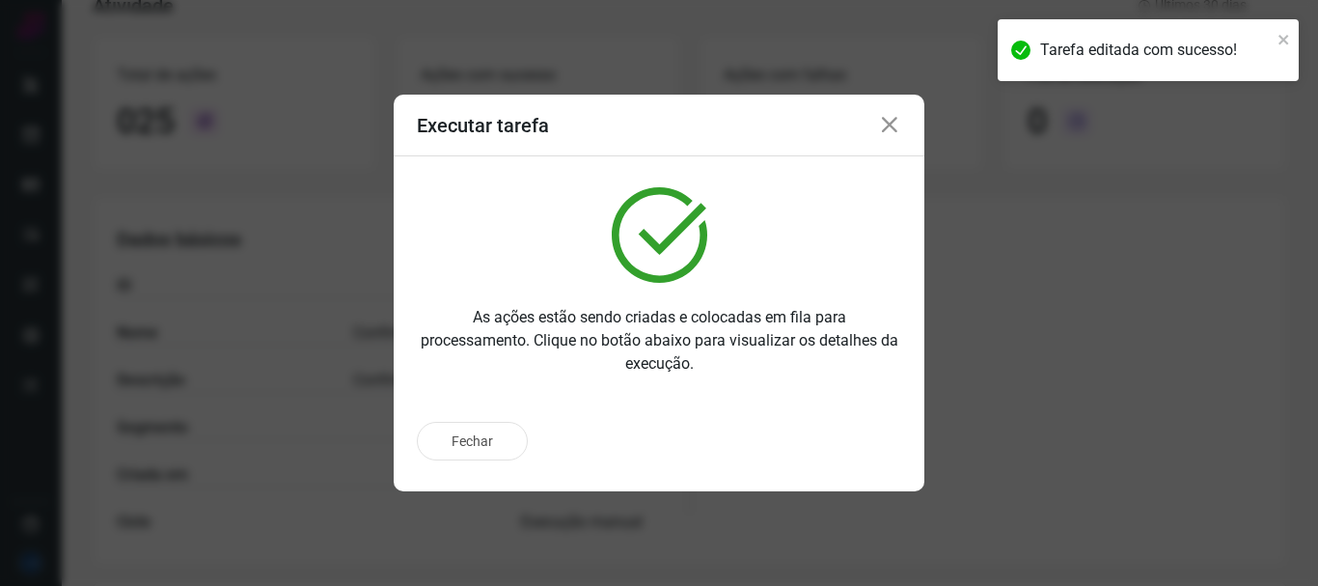
drag, startPoint x: 478, startPoint y: 438, endPoint x: 146, endPoint y: 275, distance: 370.6
click at [478, 437] on button "Fechar" at bounding box center [472, 441] width 111 height 39
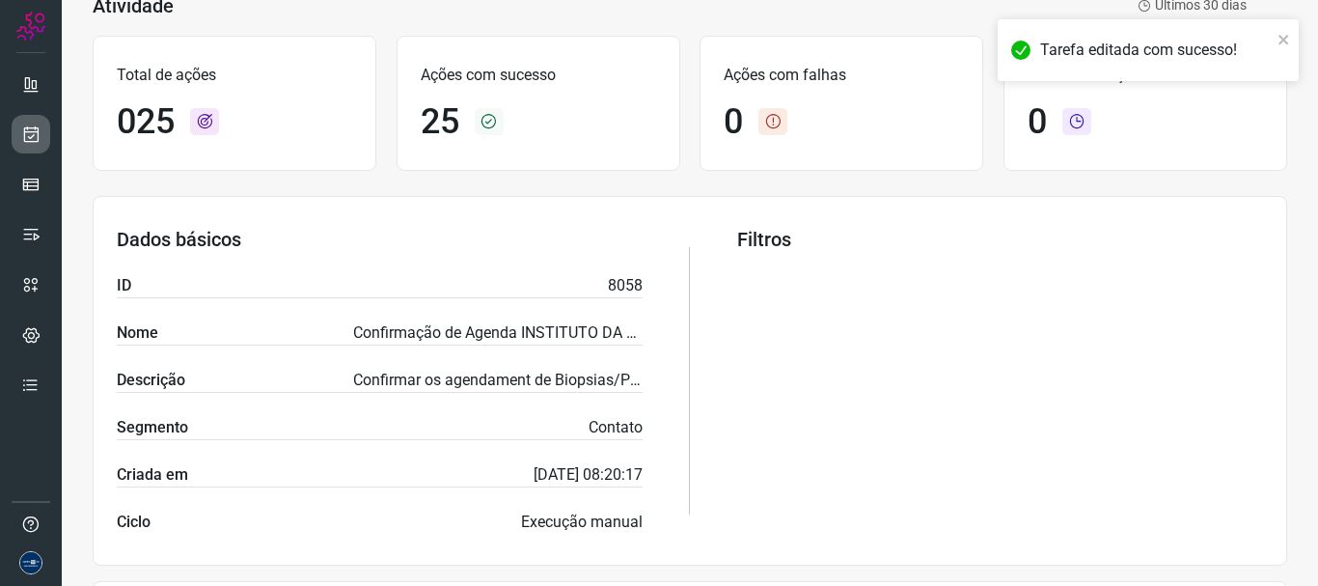
click at [28, 130] on icon at bounding box center [31, 133] width 20 height 19
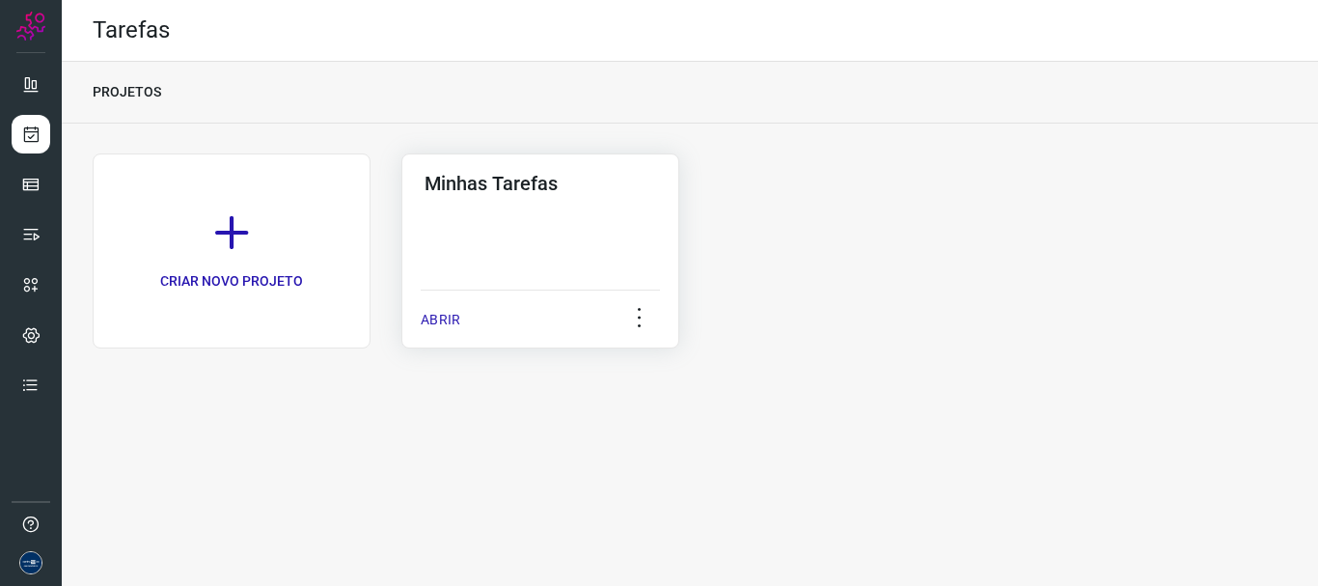
click at [451, 321] on p "ABRIR" at bounding box center [441, 320] width 40 height 20
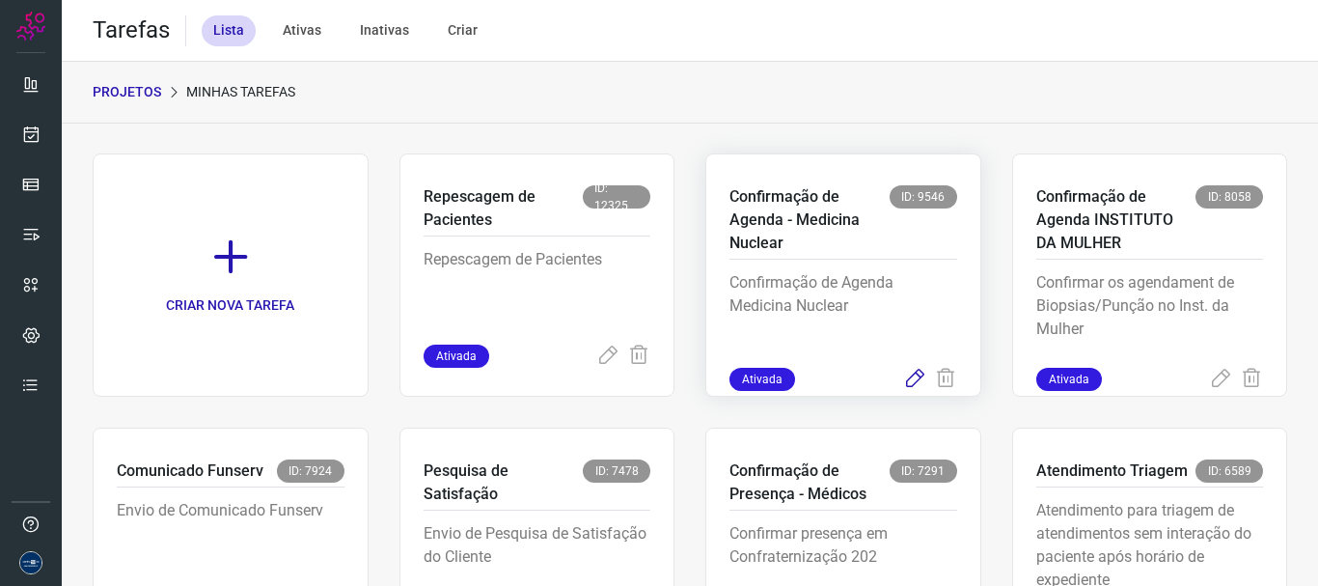
click at [903, 381] on icon at bounding box center [914, 379] width 23 height 23
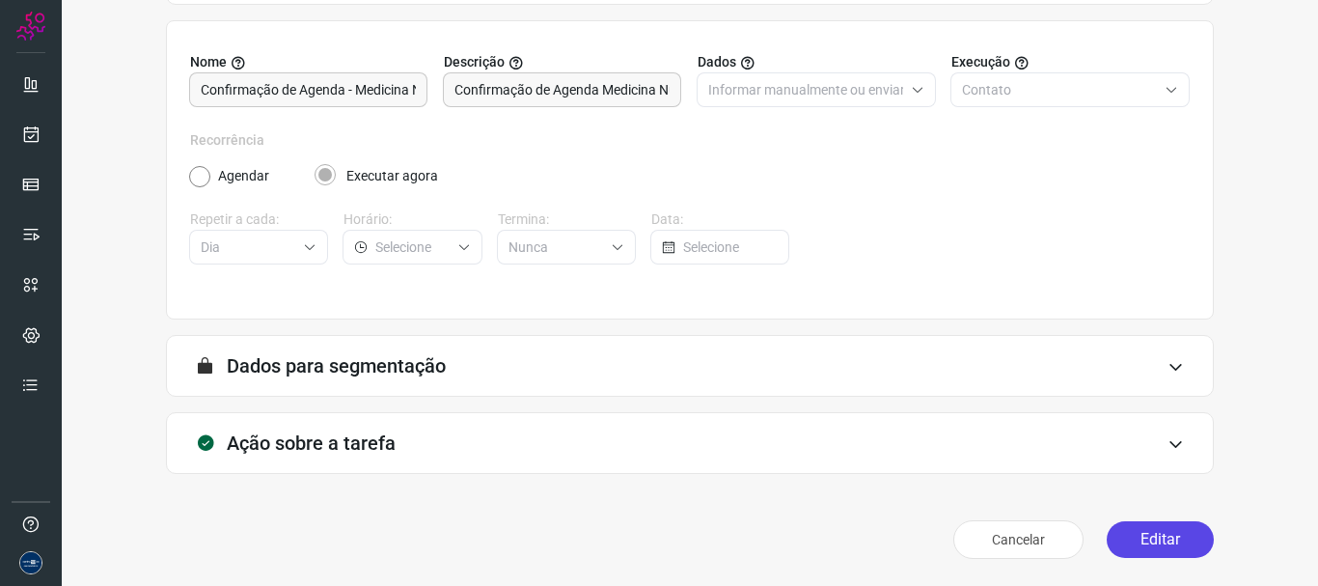
scroll to position [168, 0]
click at [1135, 548] on button "Editar" at bounding box center [1160, 539] width 107 height 37
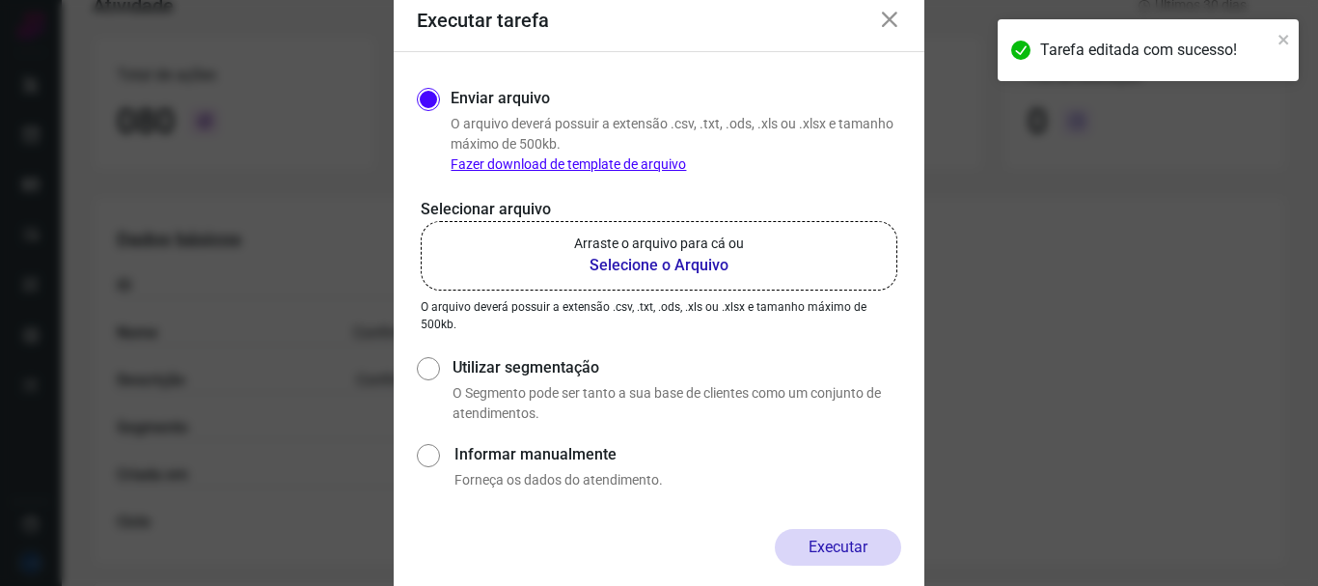
click at [631, 269] on b "Selecione o Arquivo" at bounding box center [659, 265] width 170 height 23
click at [0, 0] on input "Arraste o arquivo para cá ou Selecione o Arquivo" at bounding box center [0, 0] width 0 height 0
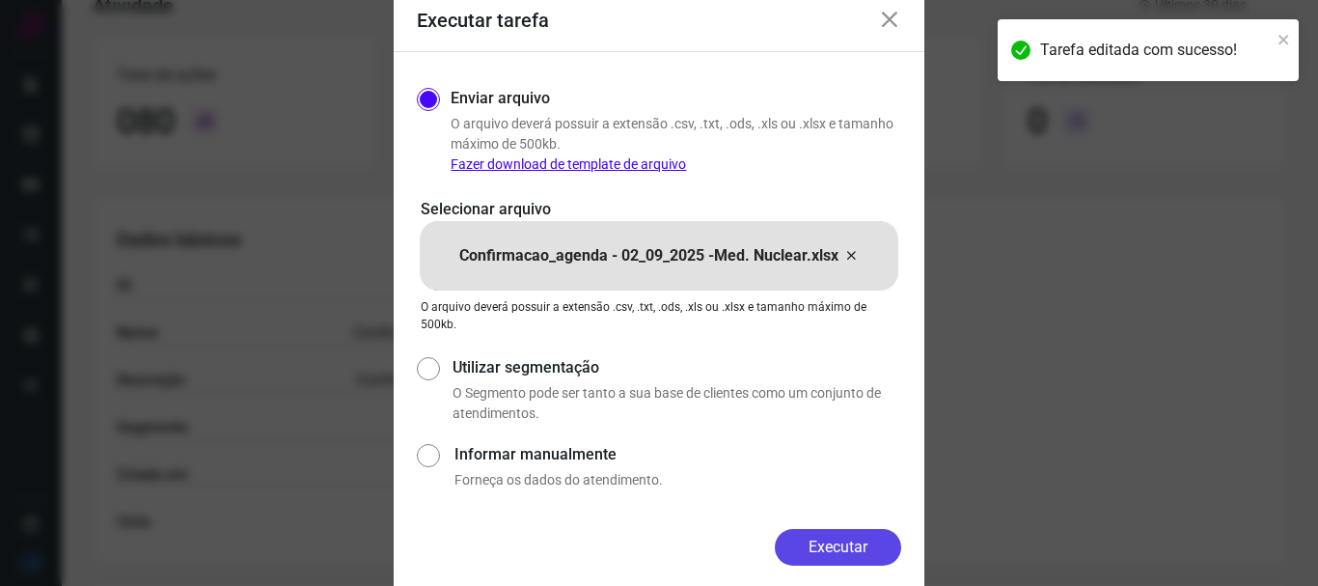
click at [836, 549] on button "Executar" at bounding box center [838, 547] width 126 height 37
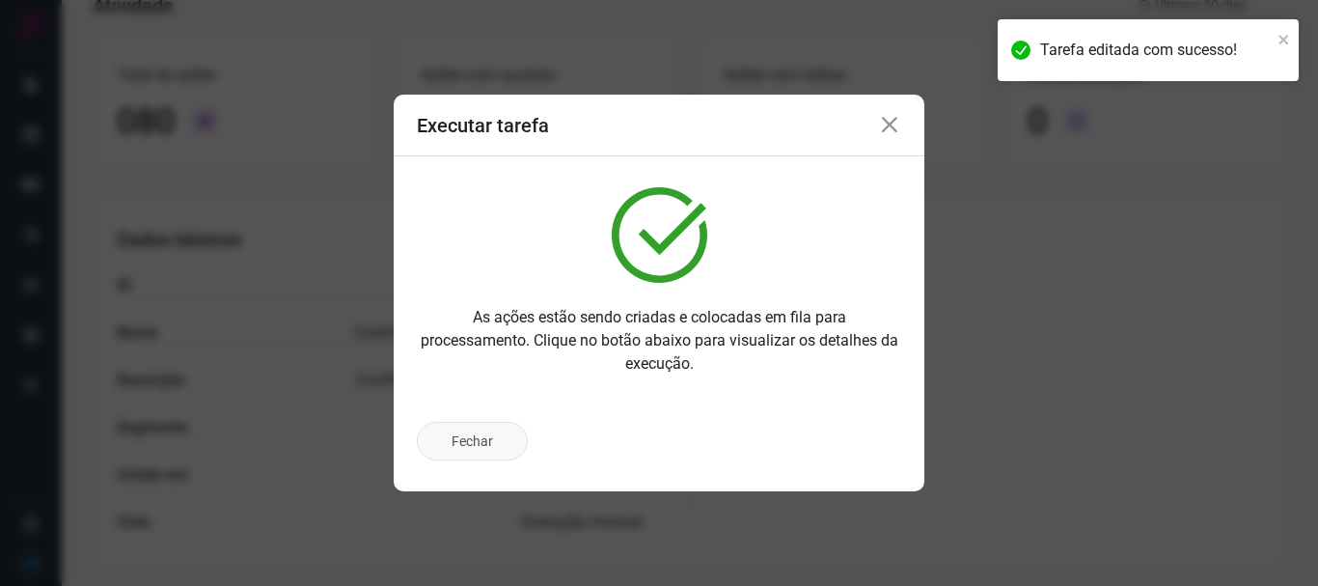
click at [464, 437] on button "Fechar" at bounding box center [472, 441] width 111 height 39
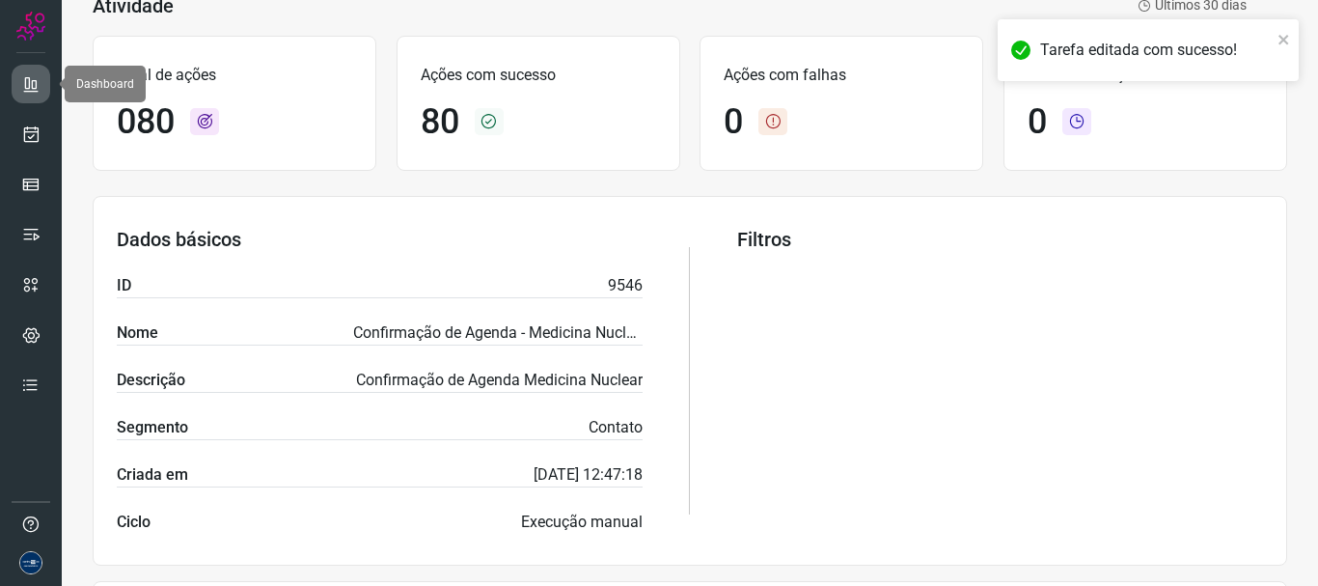
click at [30, 89] on icon at bounding box center [30, 83] width 19 height 19
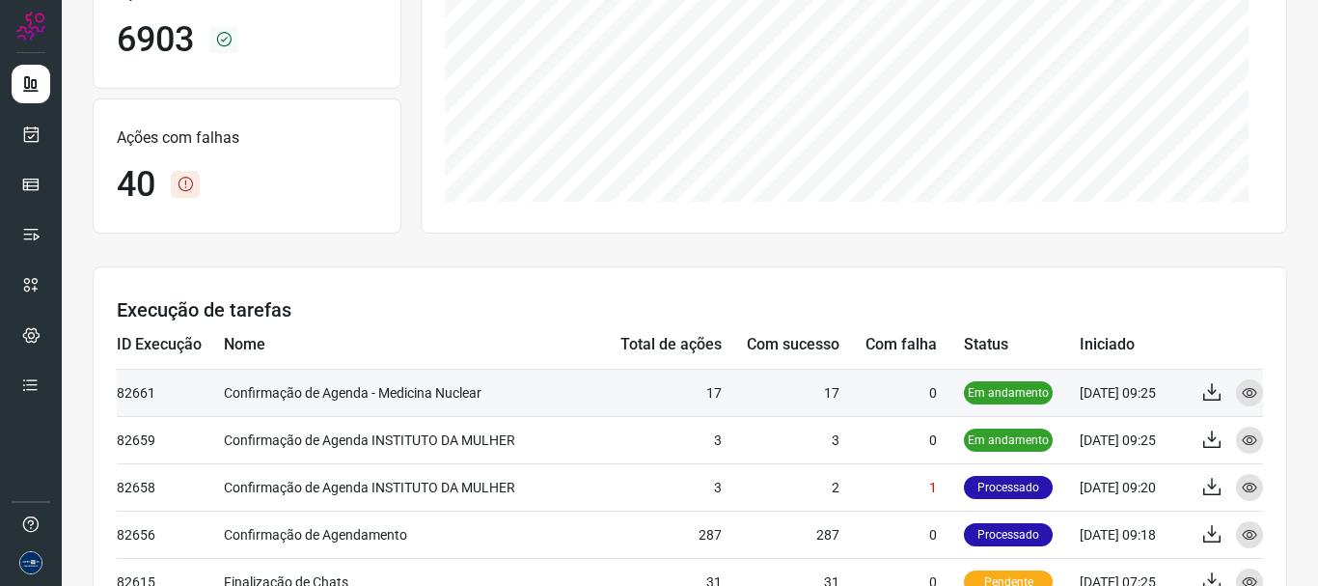
scroll to position [361, 0]
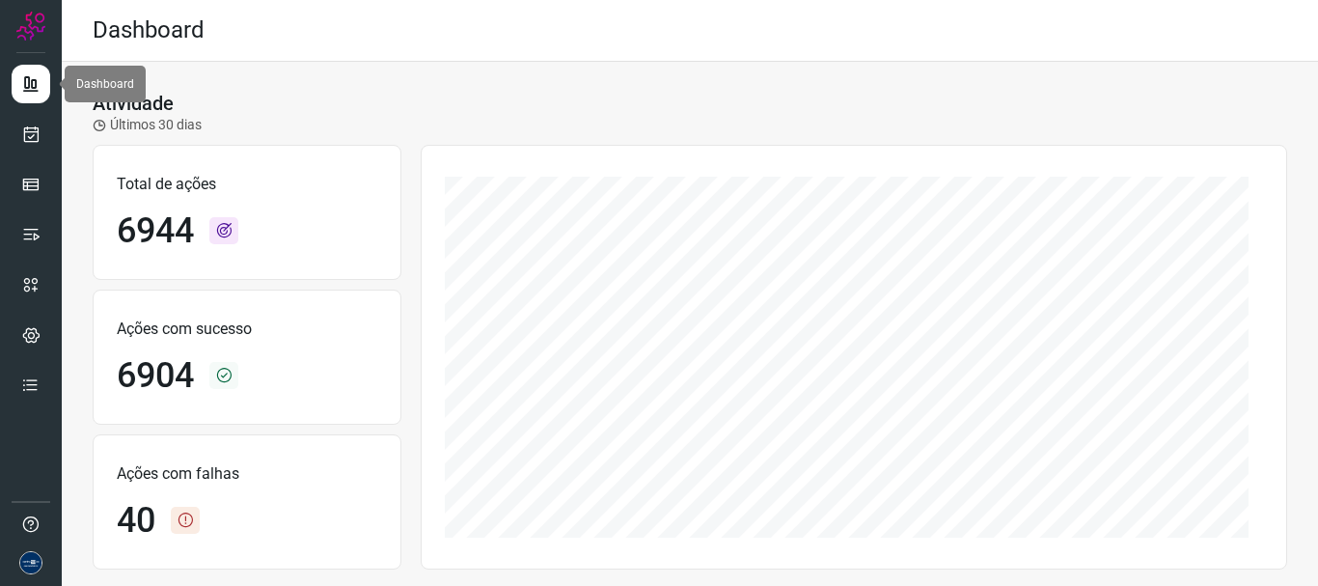
click at [24, 86] on icon at bounding box center [30, 83] width 19 height 19
click at [24, 82] on icon at bounding box center [30, 83] width 19 height 19
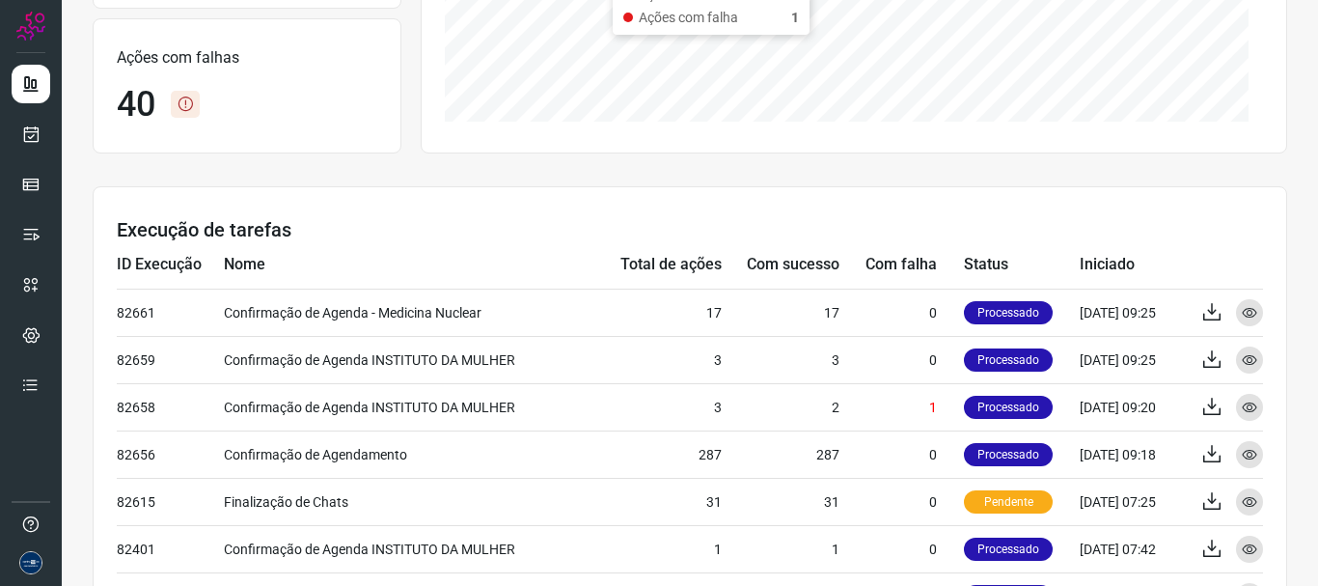
scroll to position [96, 0]
